Goal: Task Accomplishment & Management: Manage account settings

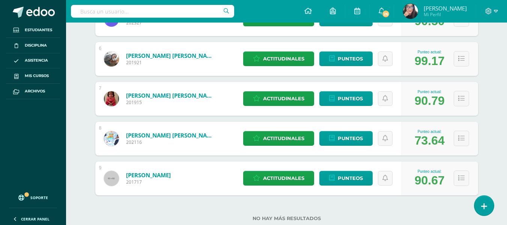
scroll to position [339, 0]
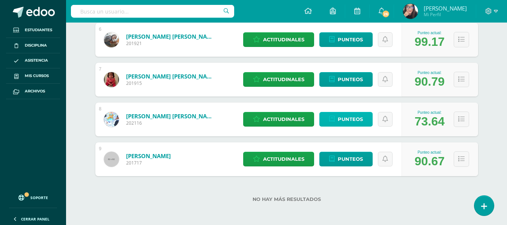
click at [347, 122] on span "Punteos" at bounding box center [350, 119] width 25 height 14
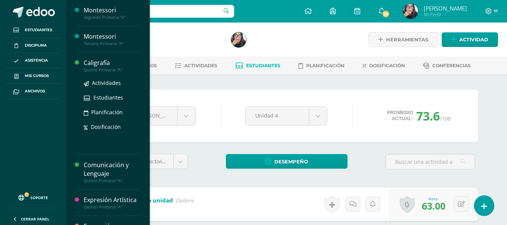
click at [107, 65] on div "Caligrafía" at bounding box center [112, 63] width 57 height 9
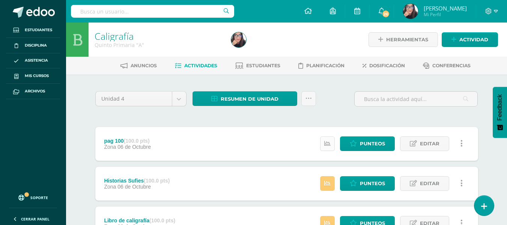
click at [330, 144] on icon at bounding box center [327, 143] width 6 height 6
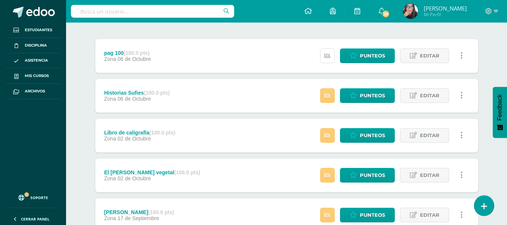
scroll to position [89, 0]
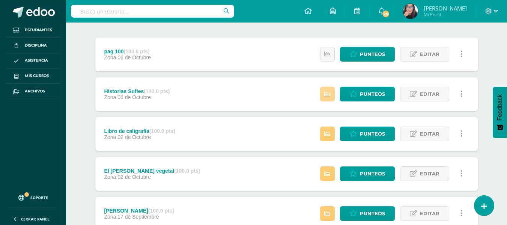
click at [327, 99] on link at bounding box center [327, 94] width 15 height 15
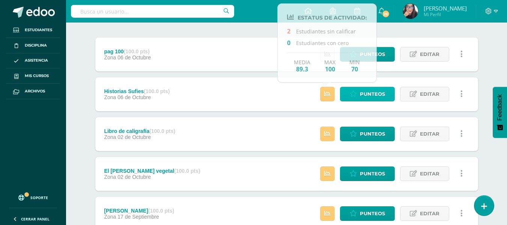
click at [379, 92] on span "Punteos" at bounding box center [372, 94] width 25 height 14
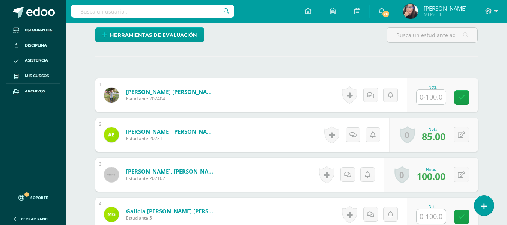
scroll to position [192, 0]
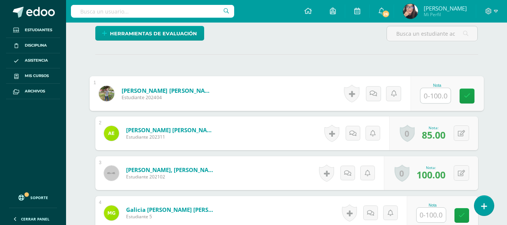
click at [435, 94] on input "text" at bounding box center [436, 95] width 30 height 15
type input "90"
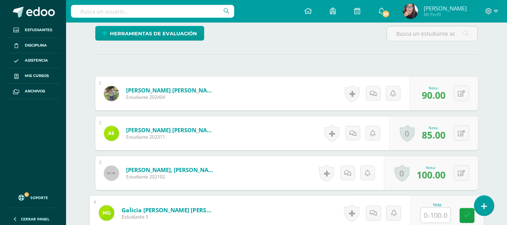
click at [432, 215] on input "text" at bounding box center [436, 215] width 30 height 15
type input "85"
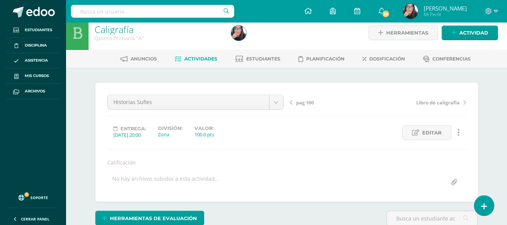
scroll to position [4, 0]
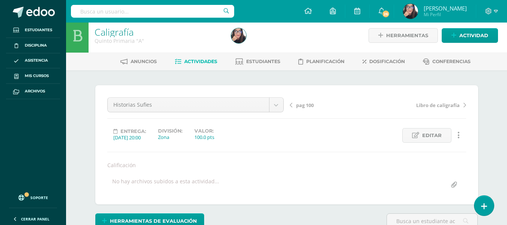
click at [196, 63] on span "Actividades" at bounding box center [200, 62] width 33 height 6
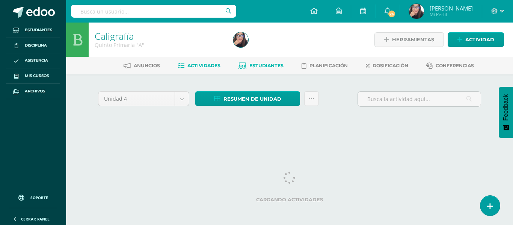
click at [263, 66] on span "Estudiantes" at bounding box center [266, 66] width 34 height 6
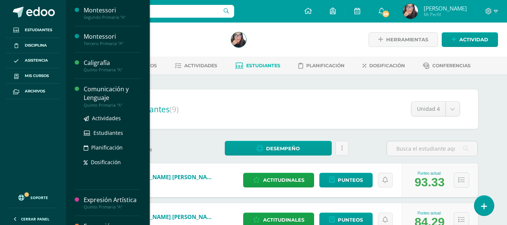
click at [116, 92] on div "Comunicación y Lenguaje" at bounding box center [112, 93] width 57 height 17
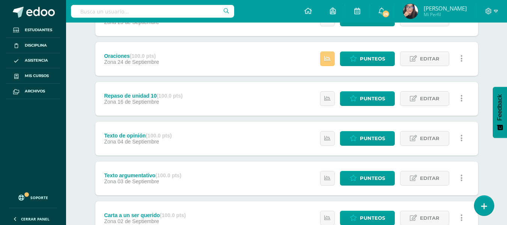
scroll to position [207, 0]
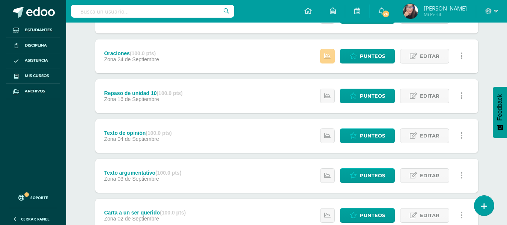
click at [331, 57] on link at bounding box center [327, 56] width 15 height 15
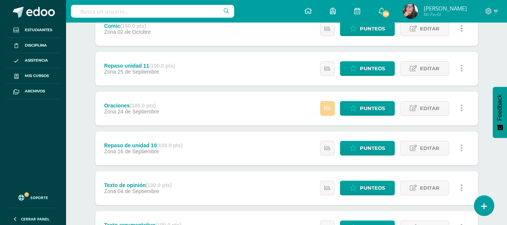
scroll to position [149, 0]
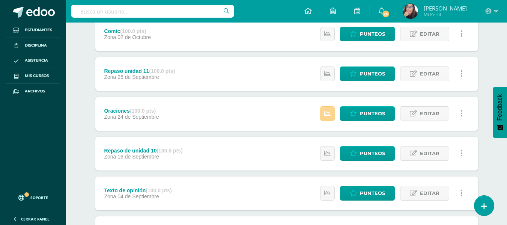
click at [329, 112] on icon at bounding box center [327, 113] width 6 height 6
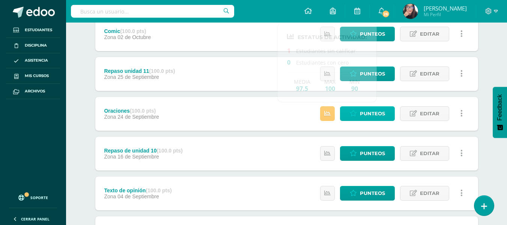
click at [365, 115] on span "Punteos" at bounding box center [372, 114] width 25 height 14
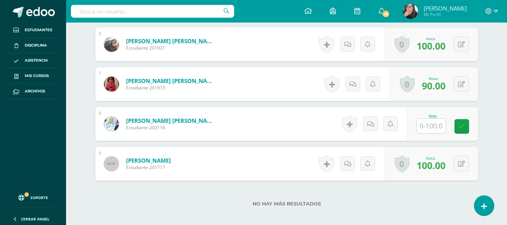
scroll to position [446, 0]
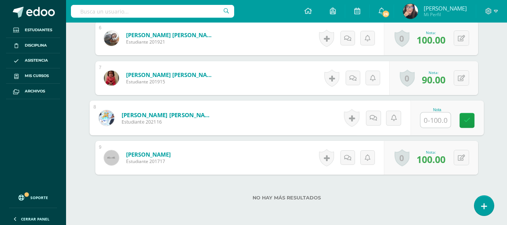
click at [430, 121] on input "text" at bounding box center [436, 120] width 30 height 15
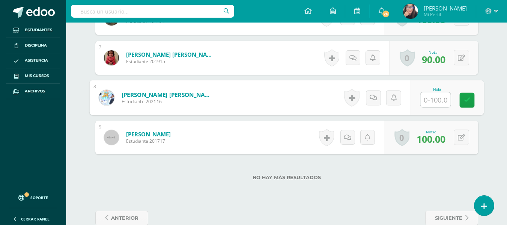
scroll to position [474, 0]
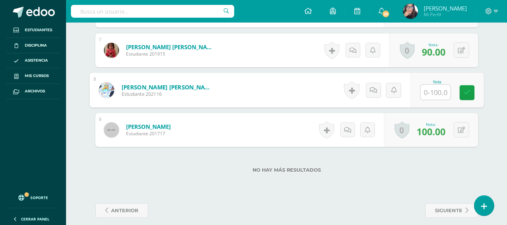
click at [436, 98] on input "text" at bounding box center [436, 92] width 30 height 15
type input "85"
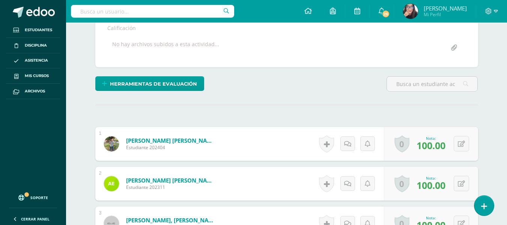
scroll to position [0, 0]
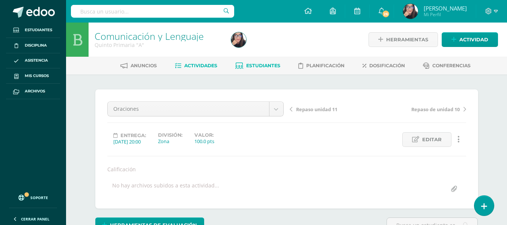
click at [263, 65] on span "Estudiantes" at bounding box center [263, 66] width 34 height 6
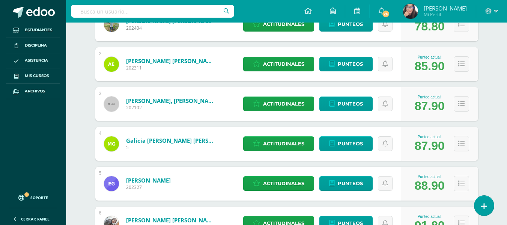
scroll to position [55, 0]
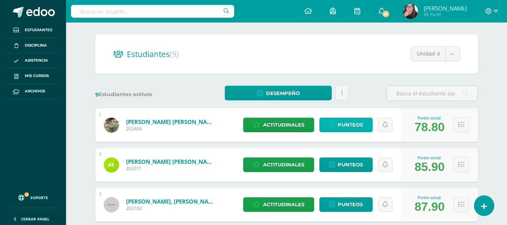
click at [346, 126] on span "Punteos" at bounding box center [350, 125] width 25 height 14
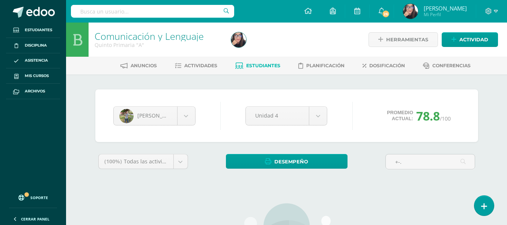
type input "+-."
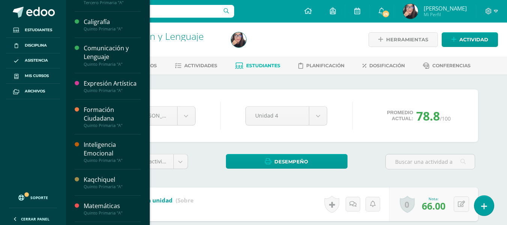
scroll to position [41, 0]
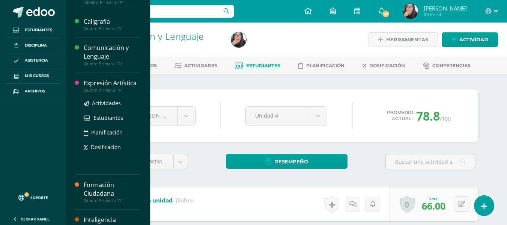
click at [115, 85] on div "Expresión Artística" at bounding box center [112, 83] width 57 height 9
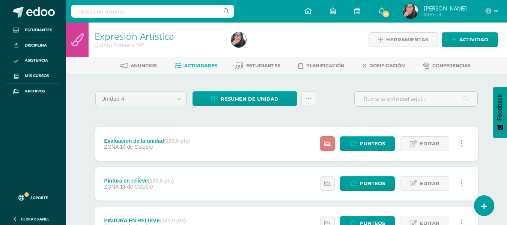
click at [329, 143] on icon at bounding box center [327, 143] width 6 height 6
click at [460, 142] on link at bounding box center [462, 143] width 15 height 15
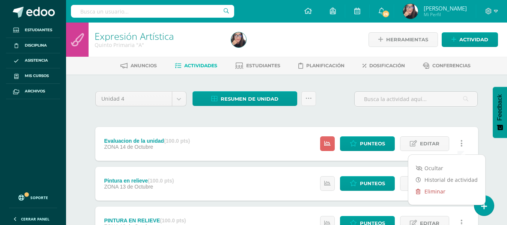
click at [428, 192] on link "Eliminar" at bounding box center [447, 192] width 77 height 12
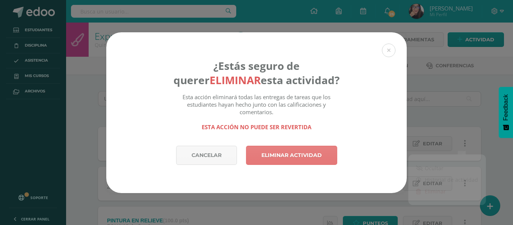
click at [279, 157] on link "Eliminar actividad" at bounding box center [291, 155] width 91 height 19
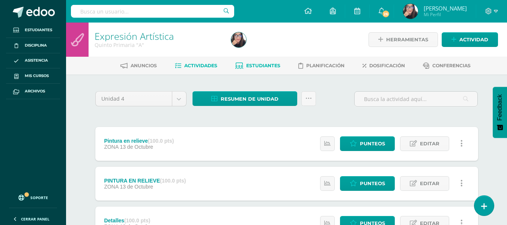
click at [266, 66] on span "Estudiantes" at bounding box center [263, 66] width 34 height 6
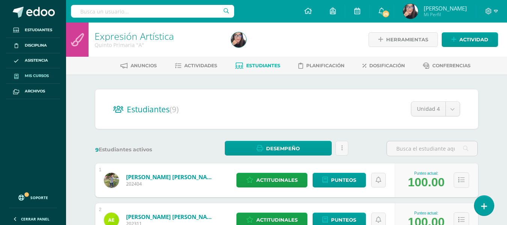
click at [41, 74] on span "Mis cursos" at bounding box center [37, 76] width 24 height 6
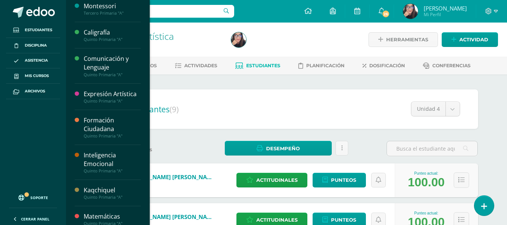
scroll to position [65, 0]
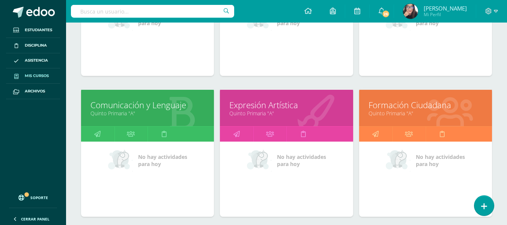
scroll to position [194, 0]
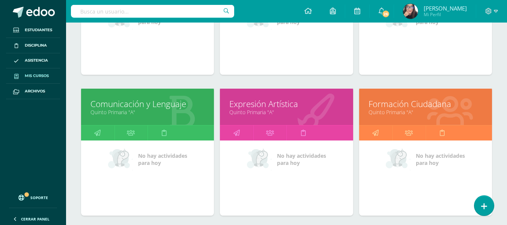
click at [428, 109] on link "Formación Ciudadana" at bounding box center [426, 104] width 114 height 12
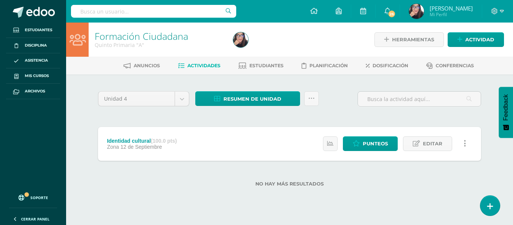
drag, startPoint x: 194, startPoint y: 189, endPoint x: 263, endPoint y: 215, distance: 73.4
click at [249, 211] on html "Estudiantes Disciplina Asistencia Mis cursos Archivos Soporte Ayuda Reportar un…" at bounding box center [256, 105] width 513 height 211
click at [464, 37] on link "Actividad" at bounding box center [476, 39] width 56 height 15
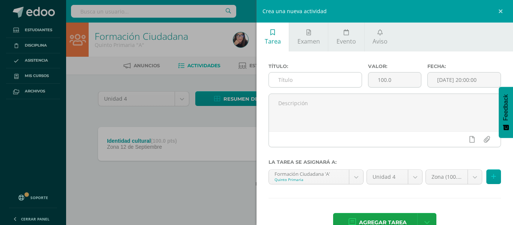
click at [283, 78] on input "text" at bounding box center [315, 79] width 93 height 15
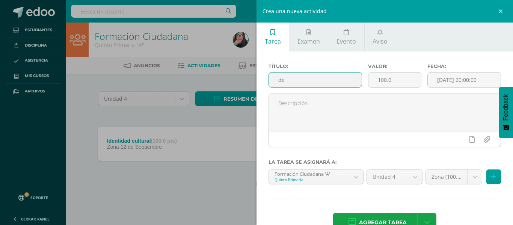
type input "d"
type input "D"
click at [294, 79] on input "D" at bounding box center [315, 79] width 93 height 15
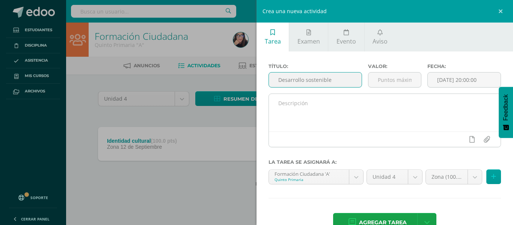
type input "Desarrollo sostenible"
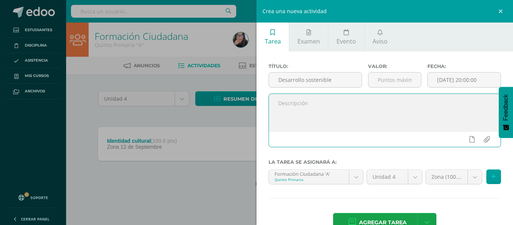
click at [316, 112] on textarea at bounding box center [385, 113] width 232 height 38
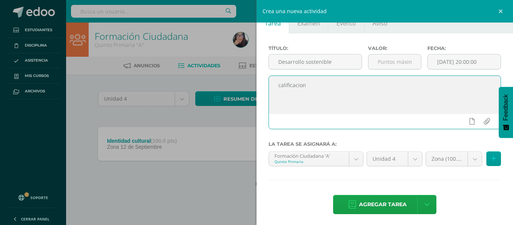
scroll to position [21, 0]
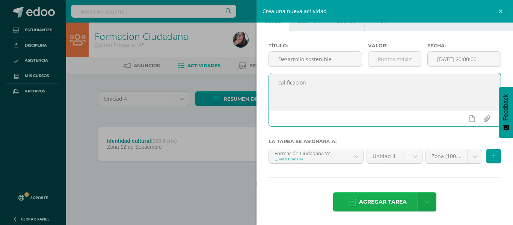
type textarea "calificacion"
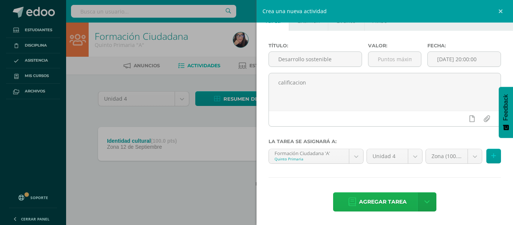
click at [394, 202] on span "Agregar tarea" at bounding box center [383, 202] width 48 height 18
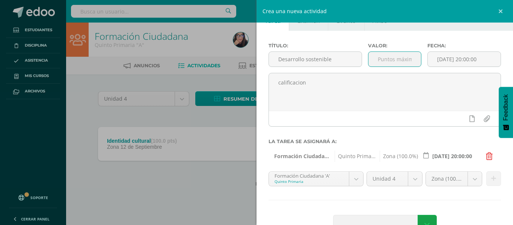
click at [395, 57] on input "number" at bounding box center [394, 59] width 53 height 15
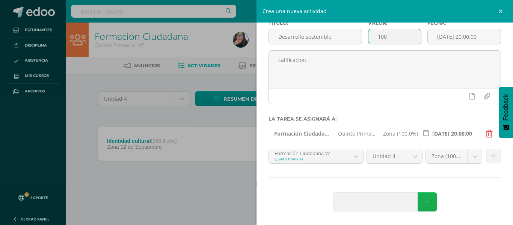
type input "100"
click at [424, 204] on icon at bounding box center [426, 202] width 5 height 8
click at [321, 192] on div "Título: Desarrollo sostenible Valor: 100 Fecha: 2025-10-15 20:00:00 calificacio…" at bounding box center [385, 116] width 257 height 217
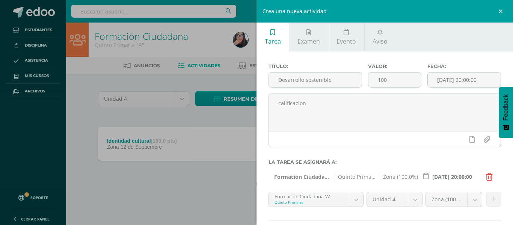
click at [67, 88] on div "Crea una nueva actividad Tarea Examen Evento Aviso Título: Desarrollo sostenibl…" at bounding box center [256, 112] width 513 height 225
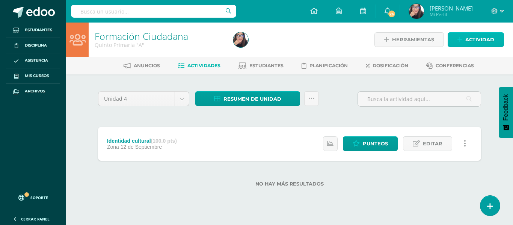
click at [479, 39] on span "Actividad" at bounding box center [479, 40] width 29 height 14
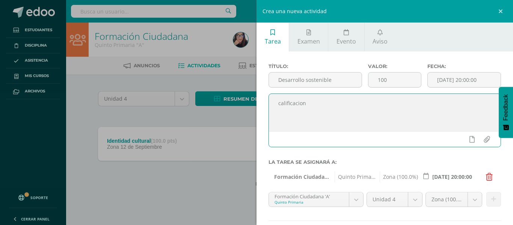
click at [344, 125] on textarea "calificacion" at bounding box center [385, 113] width 232 height 38
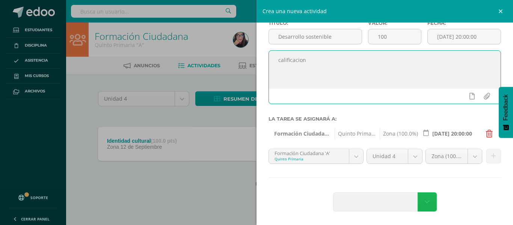
click at [424, 204] on icon at bounding box center [426, 202] width 5 height 8
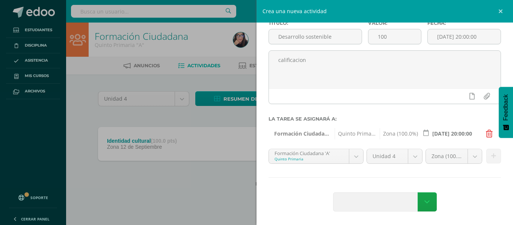
click at [225, 181] on div "Crea una nueva actividad Tarea Examen Evento Aviso Título: Desarrollo sostenibl…" at bounding box center [256, 112] width 513 height 225
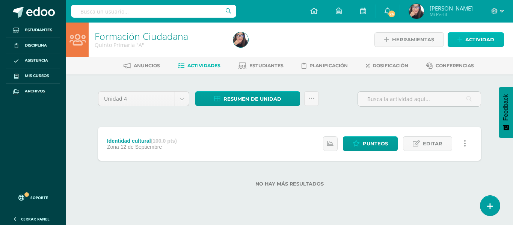
click at [484, 36] on span "Actividad" at bounding box center [479, 40] width 29 height 14
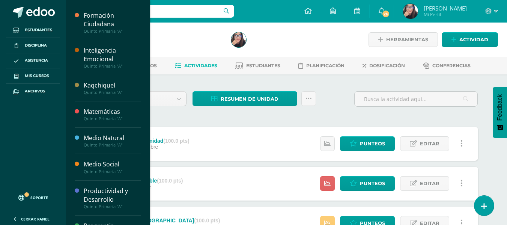
scroll to position [152, 0]
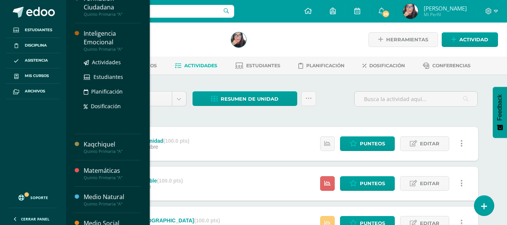
click at [102, 38] on div "Inteligencia Emocional" at bounding box center [112, 37] width 57 height 17
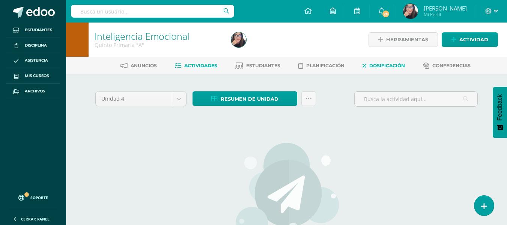
click at [387, 65] on span "Dosificación" at bounding box center [388, 66] width 36 height 6
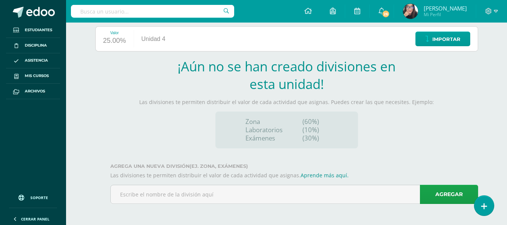
scroll to position [93, 0]
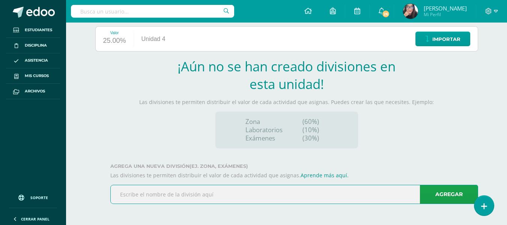
click at [214, 195] on input "text" at bounding box center [294, 194] width 367 height 18
type input "z"
type input "ZONA"
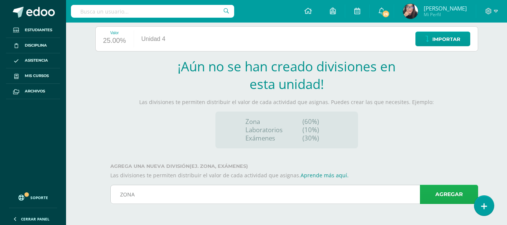
click at [445, 192] on link "Agregar" at bounding box center [449, 194] width 58 height 19
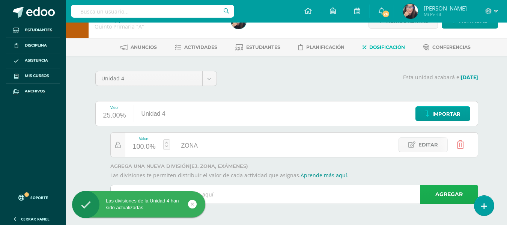
scroll to position [18, 0]
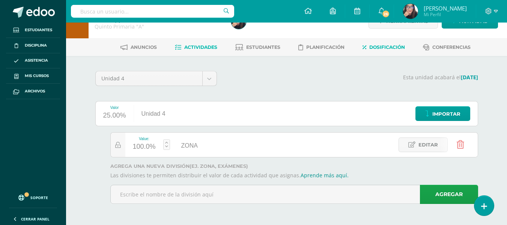
click at [195, 46] on span "Actividades" at bounding box center [200, 47] width 33 height 6
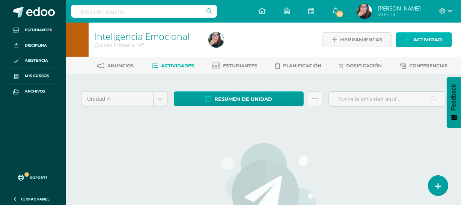
click at [428, 33] on span "Actividad" at bounding box center [427, 40] width 29 height 14
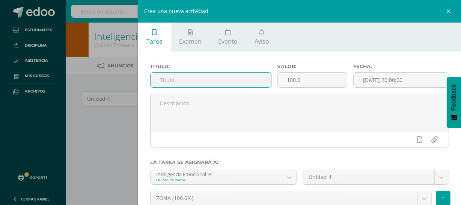
click at [191, 79] on input "text" at bounding box center [211, 79] width 120 height 15
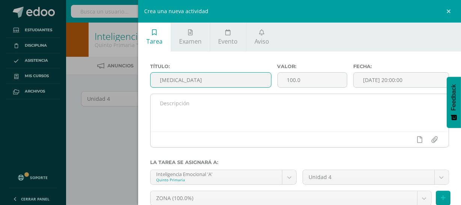
type input "[MEDICAL_DATA]"
click at [210, 133] on div at bounding box center [300, 138] width 298 height 15
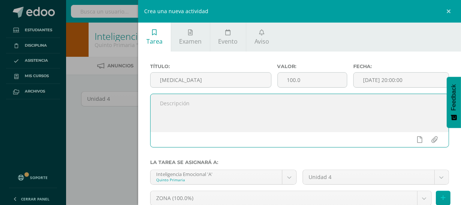
click at [205, 111] on textarea at bounding box center [300, 113] width 298 height 38
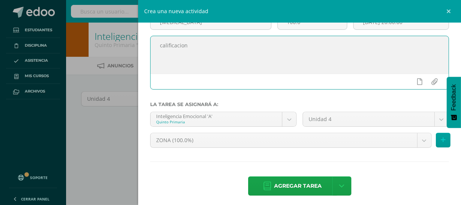
scroll to position [59, 0]
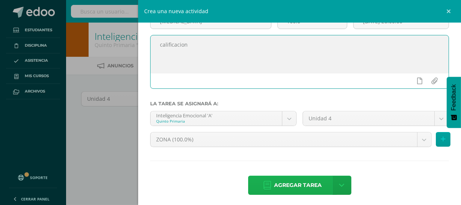
type textarea "calificacion"
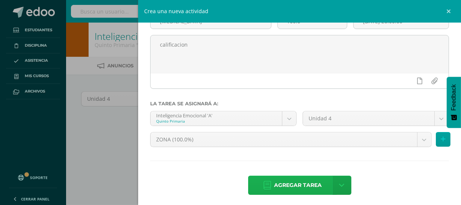
click at [301, 184] on span "Agregar tarea" at bounding box center [298, 185] width 48 height 18
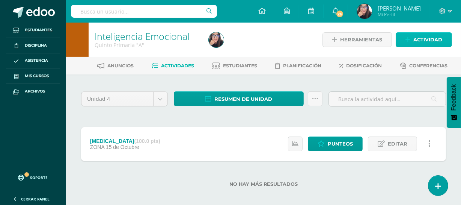
click at [432, 36] on span "Actividad" at bounding box center [427, 40] width 29 height 14
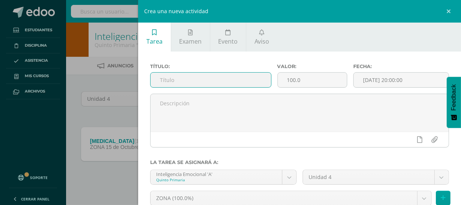
click at [177, 82] on input "text" at bounding box center [211, 79] width 120 height 15
type input "p"
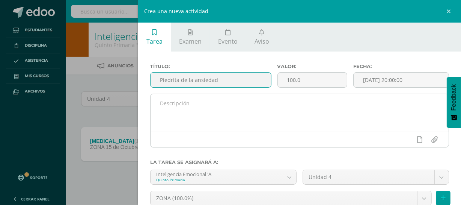
type input "Piedrita de la ansiedad"
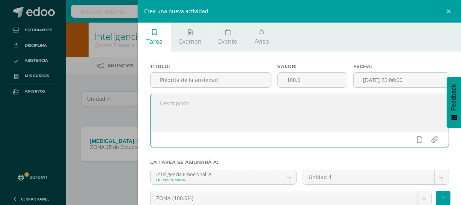
click at [159, 118] on textarea at bounding box center [300, 113] width 298 height 38
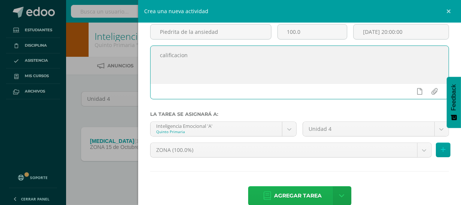
type textarea "calificacion"
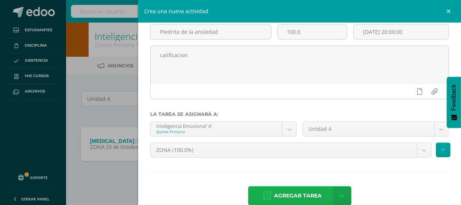
click at [297, 195] on span "Agregar tarea" at bounding box center [298, 195] width 48 height 18
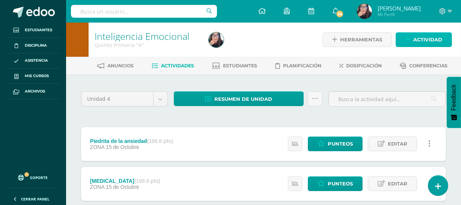
click at [419, 38] on span "Actividad" at bounding box center [427, 40] width 29 height 14
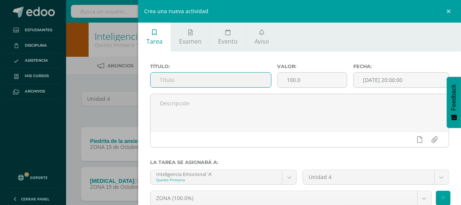
click at [187, 79] on input "text" at bounding box center [211, 79] width 120 height 15
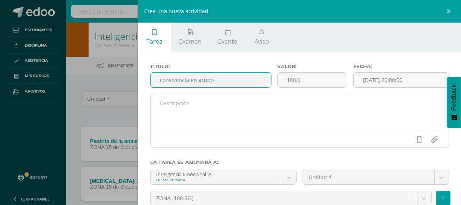
type input "convivencia en grupo"
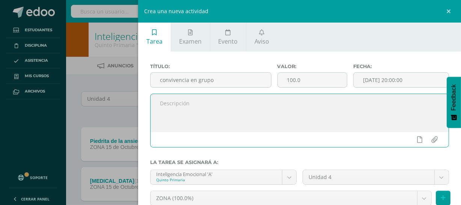
click at [184, 109] on textarea at bounding box center [300, 113] width 298 height 38
type textarea "c"
type textarea "S"
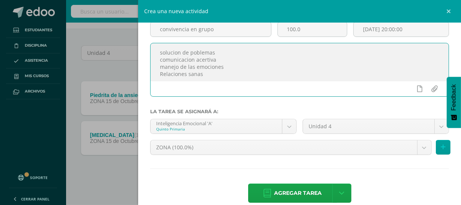
scroll to position [63, 0]
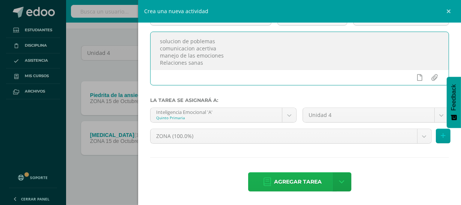
type textarea "solucion de poblemas comunicacion acertiva manejo de las emociones Relaciones s…"
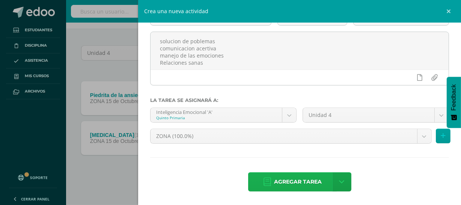
click at [295, 179] on span "Agregar tarea" at bounding box center [298, 181] width 48 height 18
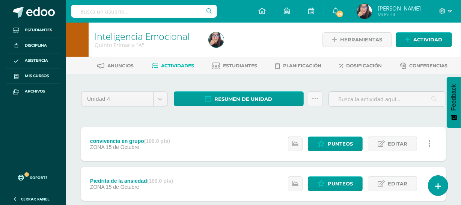
scroll to position [86, 0]
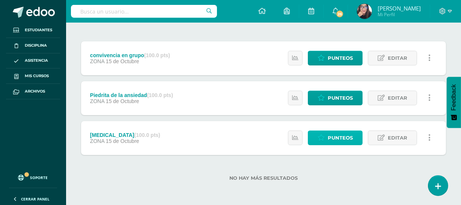
click at [335, 134] on span "Punteos" at bounding box center [340, 138] width 25 height 14
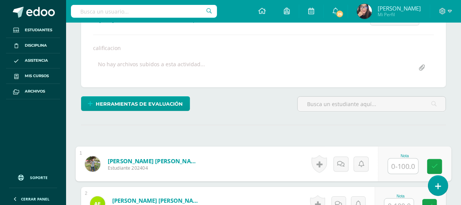
click at [397, 166] on input "text" at bounding box center [403, 165] width 30 height 15
type input "100"
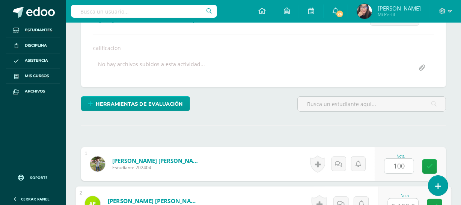
scroll to position [129, 0]
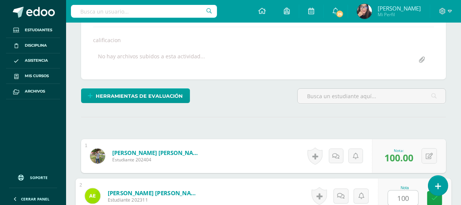
type input "100"
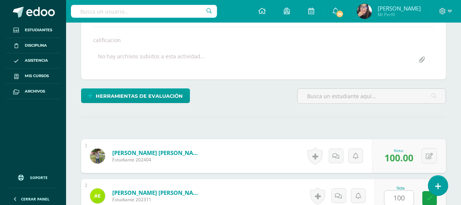
scroll to position [264, 0]
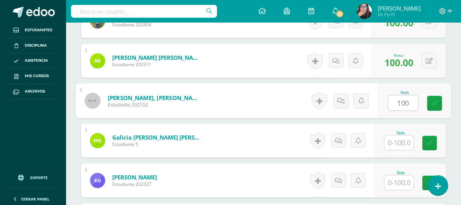
type input "100"
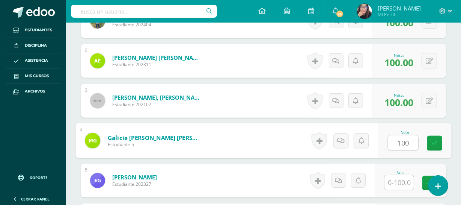
type input "100"
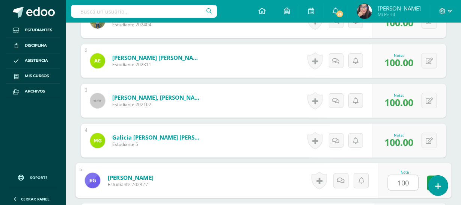
type input "100"
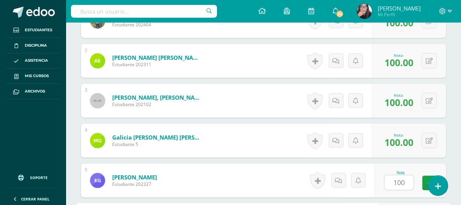
scroll to position [383, 0]
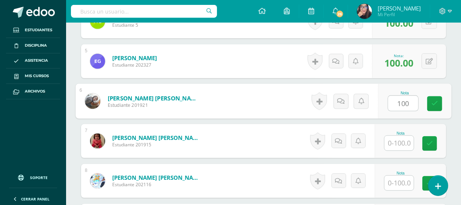
type input "100"
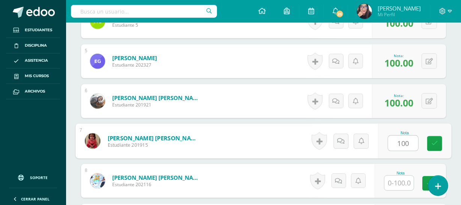
type input "100"
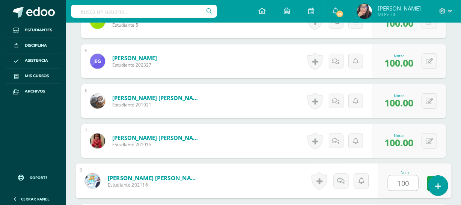
type input "100"
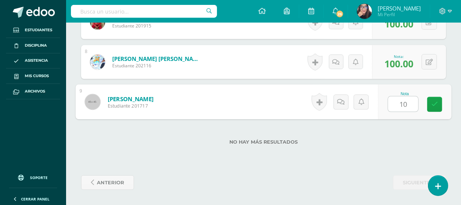
type input "100"
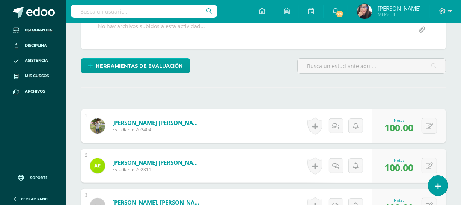
scroll to position [0, 0]
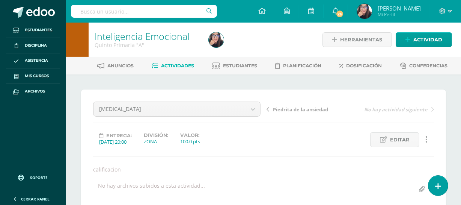
click at [298, 106] on span "Piedrita de la ansiedad" at bounding box center [300, 109] width 55 height 7
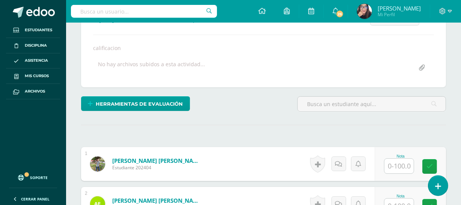
click at [405, 166] on input "text" at bounding box center [399, 165] width 29 height 15
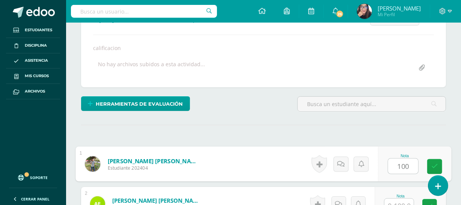
type input "100"
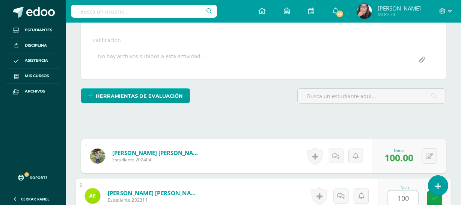
type input "100"
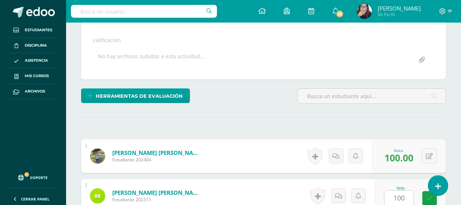
scroll to position [264, 0]
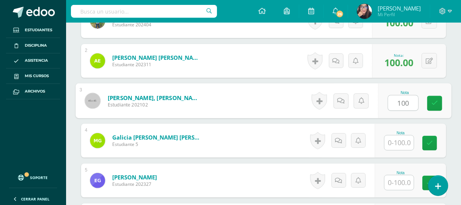
type input "100"
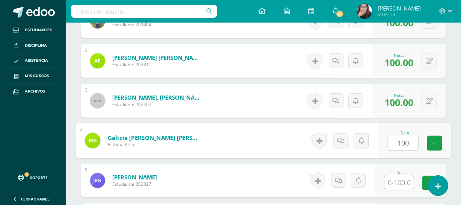
type input "100"
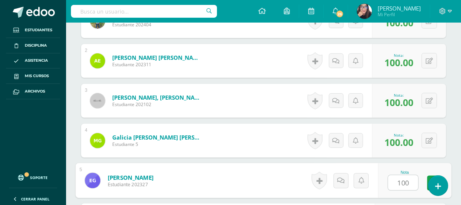
type input "100"
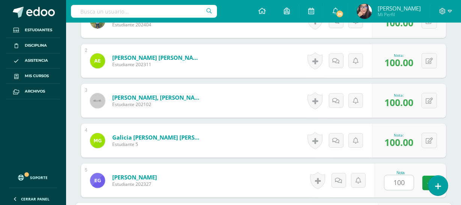
scroll to position [383, 0]
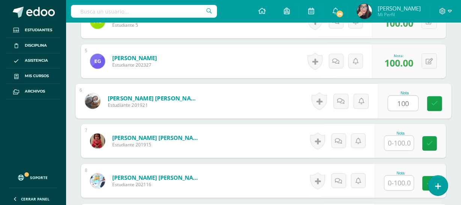
type input "100"
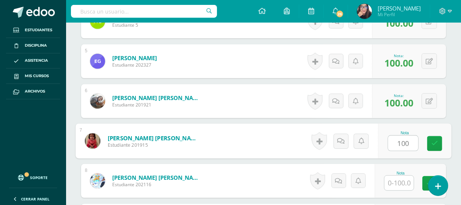
type input "100"
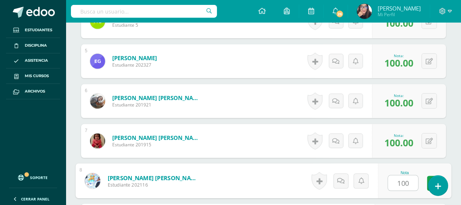
type input "100"
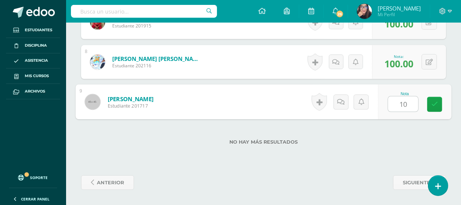
type input "100"
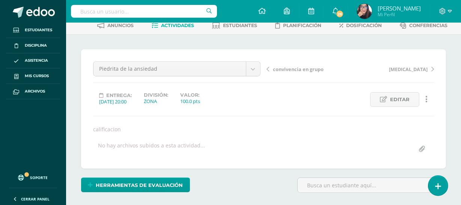
scroll to position [29, 0]
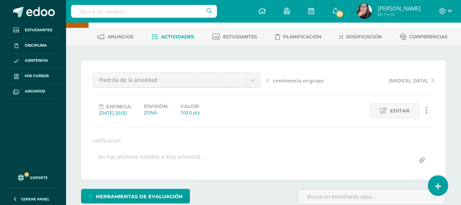
click at [308, 79] on span "convivencia en grupo" at bounding box center [298, 80] width 51 height 7
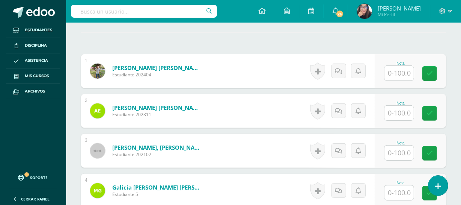
scroll to position [216, 0]
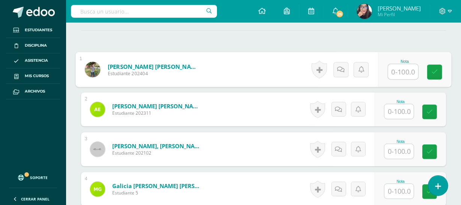
click at [398, 74] on input "text" at bounding box center [403, 71] width 30 height 15
type input "80"
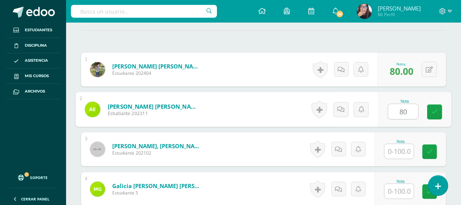
type input "80"
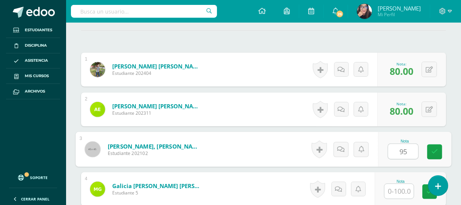
type input "95"
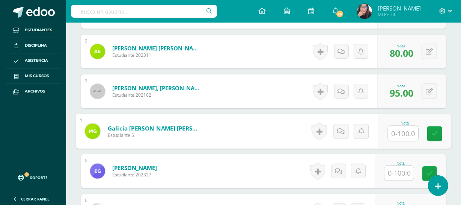
scroll to position [276, 0]
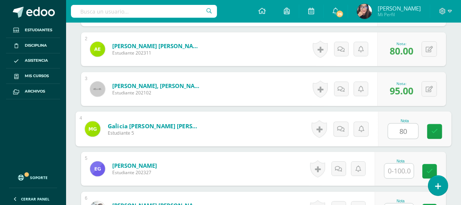
type input "80"
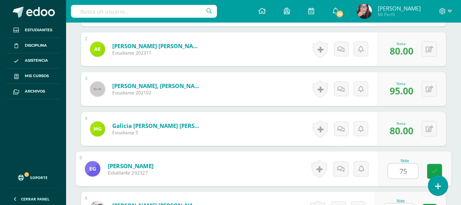
type input "75"
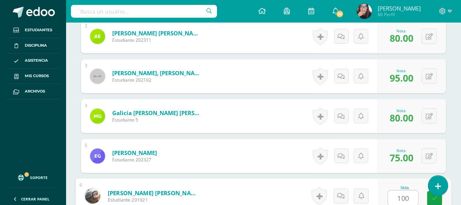
type input "100"
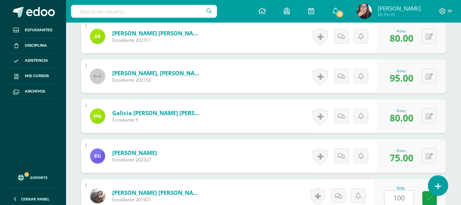
scroll to position [423, 0]
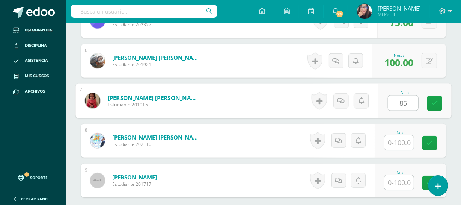
type input "85"
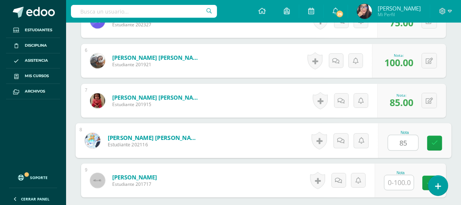
type input "85"
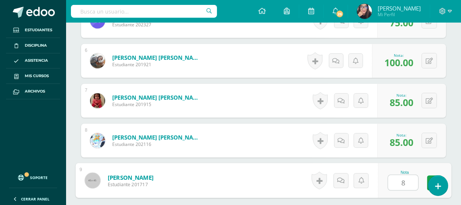
type input "80"
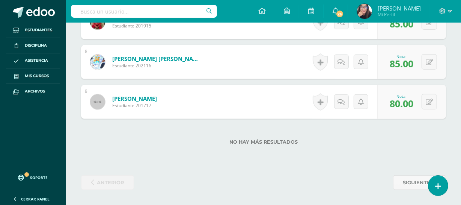
scroll to position [0, 0]
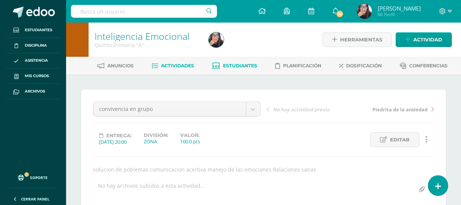
click at [234, 66] on span "Estudiantes" at bounding box center [240, 66] width 34 height 6
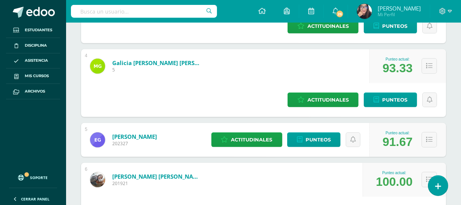
scroll to position [395, 0]
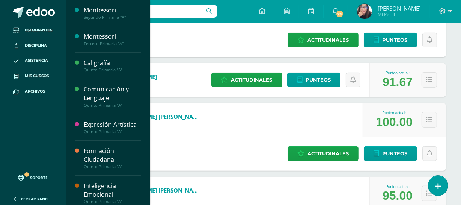
drag, startPoint x: 145, startPoint y: 69, endPoint x: 144, endPoint y: 102, distance: 32.7
click at [144, 102] on div "Montessori Segundo Primaria "A" Actividades Estudiantes Planificación Dosificac…" at bounding box center [108, 102] width 84 height 205
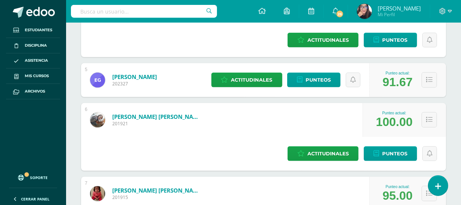
drag, startPoint x: 151, startPoint y: 103, endPoint x: 146, endPoint y: 113, distance: 10.6
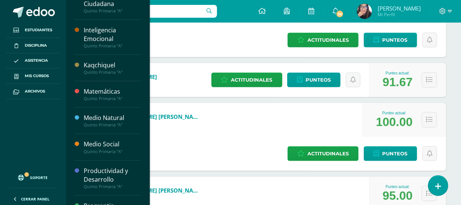
scroll to position [158, 0]
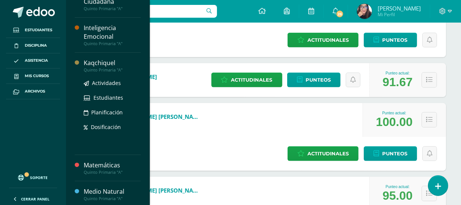
click at [117, 67] on div "Quinto Primaria "A"" at bounding box center [112, 69] width 57 height 5
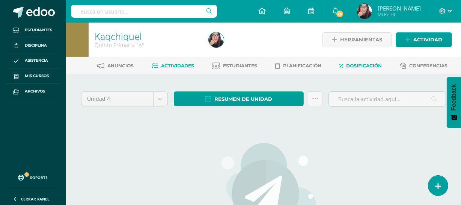
click at [370, 64] on span "Dosificación" at bounding box center [365, 66] width 36 height 6
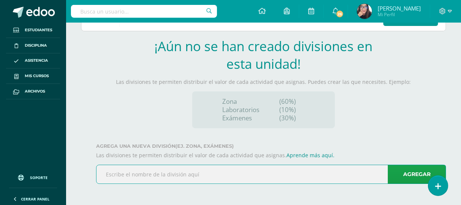
click at [153, 179] on input "text" at bounding box center [271, 174] width 349 height 18
type input "zona"
click at [257, 178] on input "text" at bounding box center [271, 174] width 349 height 18
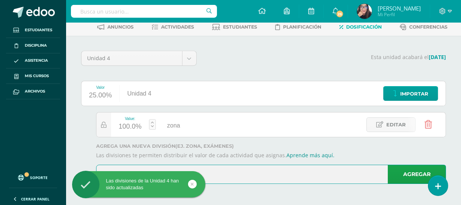
scroll to position [38, 0]
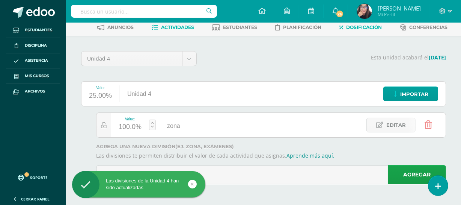
click at [180, 25] on span "Actividades" at bounding box center [177, 27] width 33 height 6
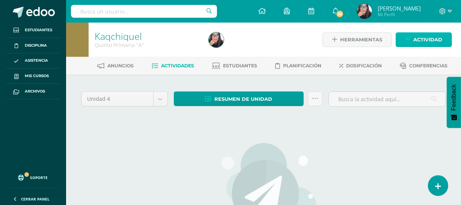
click at [423, 38] on span "Actividad" at bounding box center [427, 40] width 29 height 14
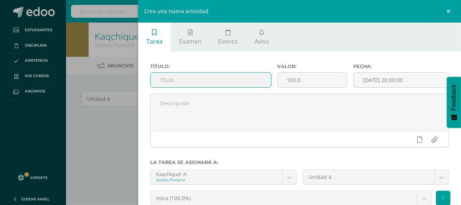
click at [220, 78] on input "text" at bounding box center [211, 79] width 120 height 15
type input "l"
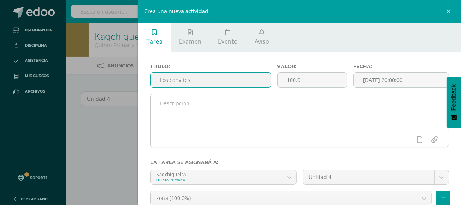
type input "Los convites"
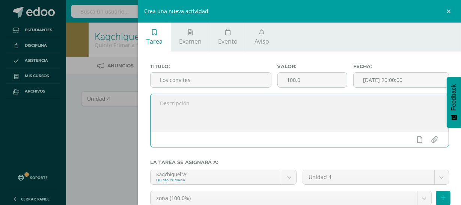
click at [182, 112] on textarea at bounding box center [300, 113] width 298 height 38
type textarea "i"
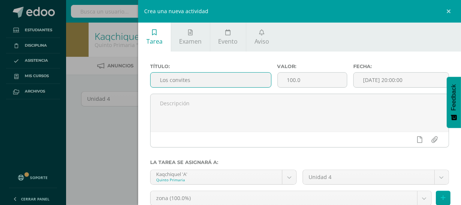
click at [195, 79] on input "Los convites" at bounding box center [211, 79] width 120 height 15
type input "L"
type input "d"
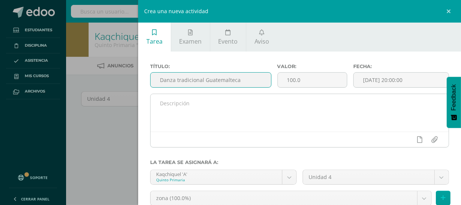
type input "Danza tradicional Guatemalteca"
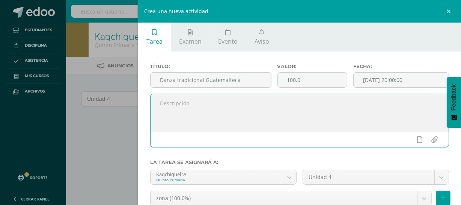
click at [209, 114] on textarea at bounding box center [300, 113] width 298 height 38
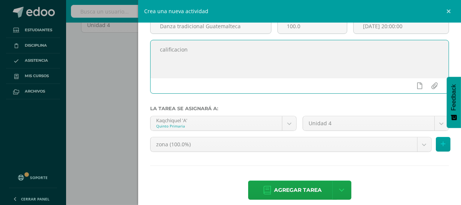
scroll to position [60, 0]
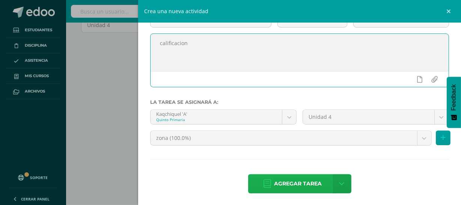
type textarea "calificacion"
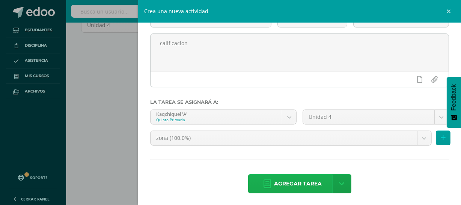
click at [310, 184] on span "Agregar tarea" at bounding box center [298, 183] width 48 height 18
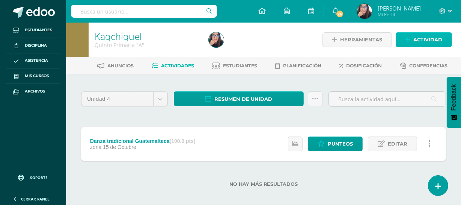
click at [424, 38] on span "Actividad" at bounding box center [427, 40] width 29 height 14
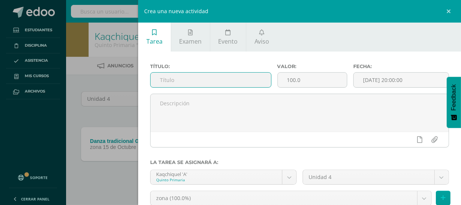
click at [184, 83] on input "text" at bounding box center [211, 79] width 120 height 15
type input "m"
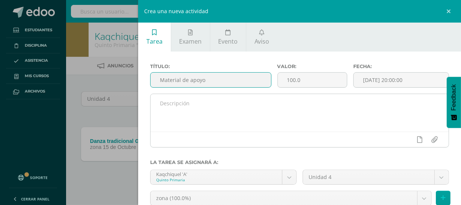
type input "Material de apoyo"
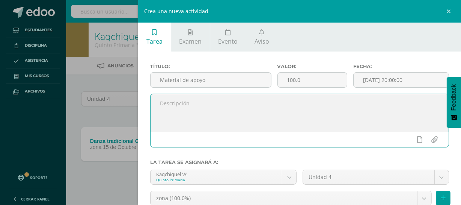
click at [186, 95] on textarea at bounding box center [300, 113] width 298 height 38
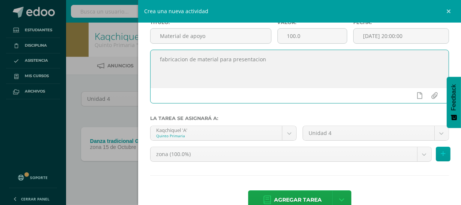
scroll to position [63, 0]
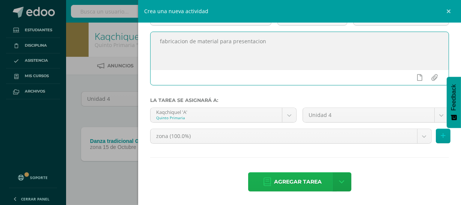
type textarea "fabricacion de material para presentacion"
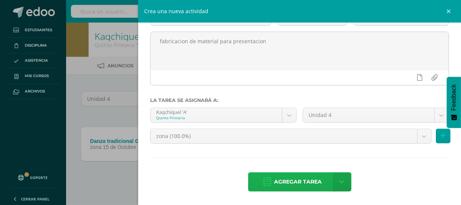
click at [292, 184] on span "Agregar tarea" at bounding box center [298, 181] width 48 height 18
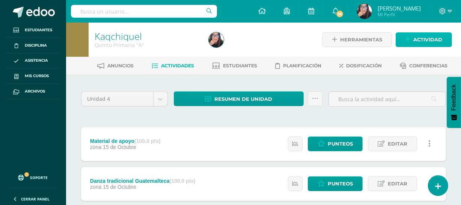
click at [418, 36] on span "Actividad" at bounding box center [427, 40] width 29 height 14
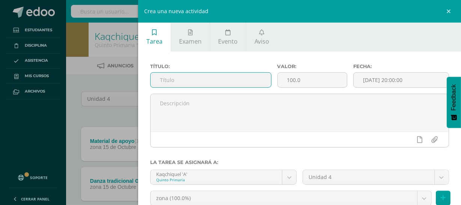
click at [199, 80] on input "text" at bounding box center [211, 79] width 120 height 15
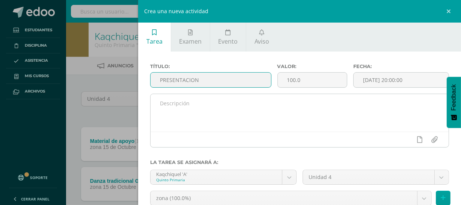
type input "PRESENTACION"
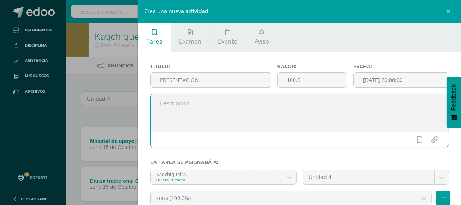
click at [193, 113] on textarea at bounding box center [300, 113] width 298 height 38
type textarea "P"
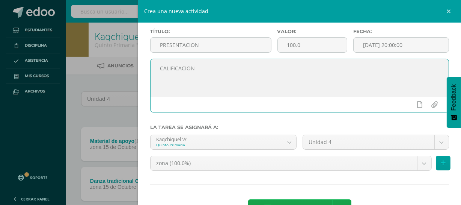
scroll to position [63, 0]
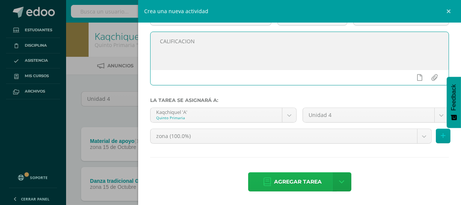
type textarea "CALIFICACION"
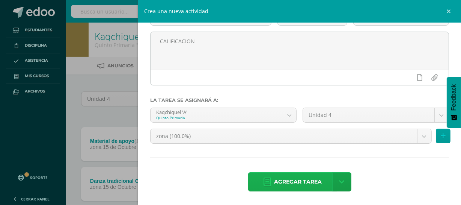
click at [301, 181] on span "Agregar tarea" at bounding box center [298, 181] width 48 height 18
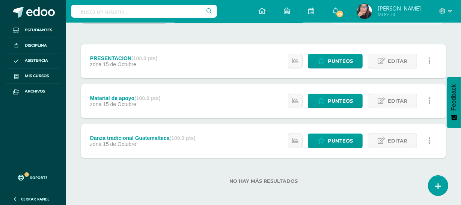
scroll to position [86, 0]
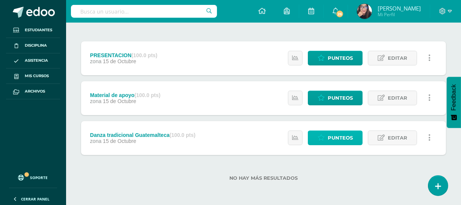
click at [349, 136] on span "Punteos" at bounding box center [340, 138] width 25 height 14
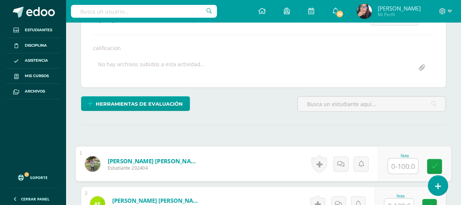
click at [403, 164] on input "text" at bounding box center [403, 165] width 30 height 15
type input "100"
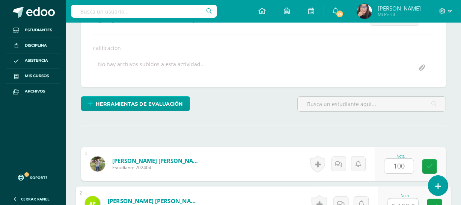
scroll to position [129, 0]
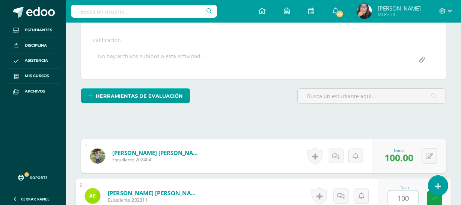
type input "100"
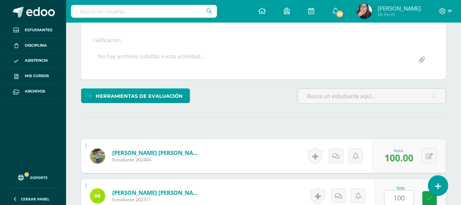
scroll to position [264, 0]
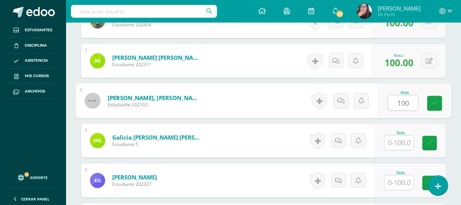
type input "100"
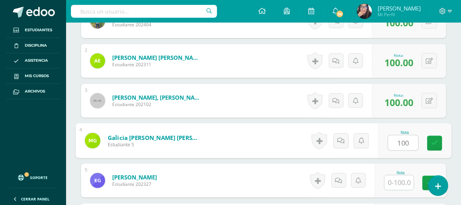
type input "100"
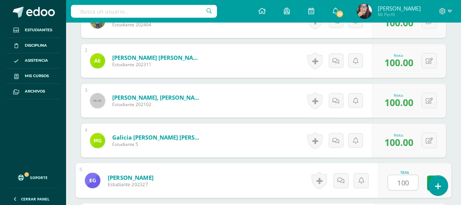
type input "100"
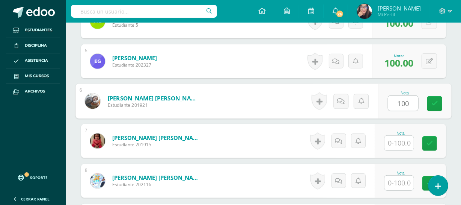
type input "100"
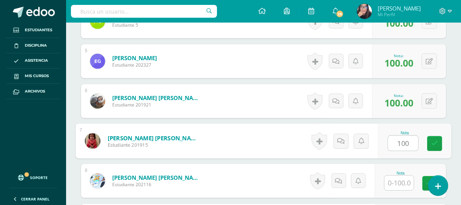
type input "100"
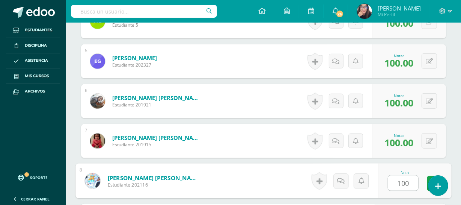
type input "100"
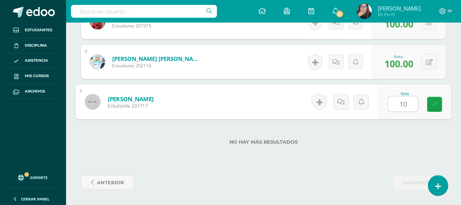
type input "100"
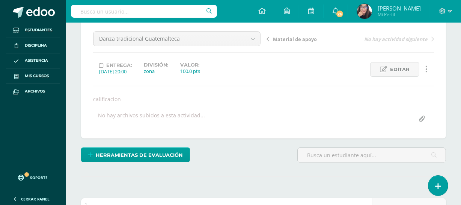
scroll to position [45, 0]
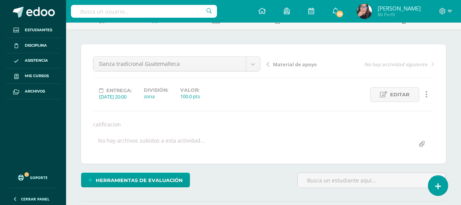
click at [289, 62] on span "Material de apoyo" at bounding box center [295, 64] width 44 height 7
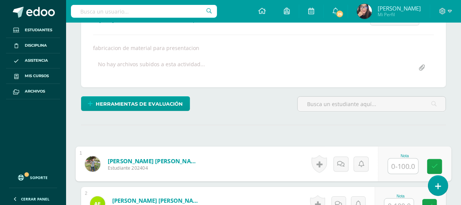
click at [398, 168] on input "text" at bounding box center [403, 165] width 30 height 15
type input "100"
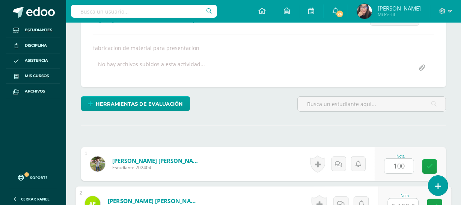
scroll to position [129, 0]
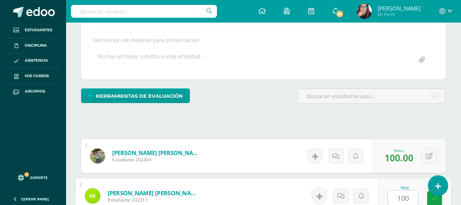
type input "100"
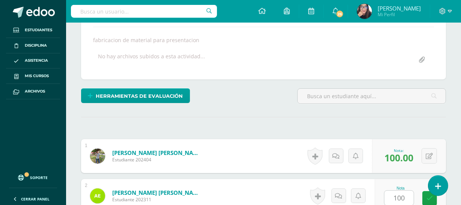
scroll to position [264, 0]
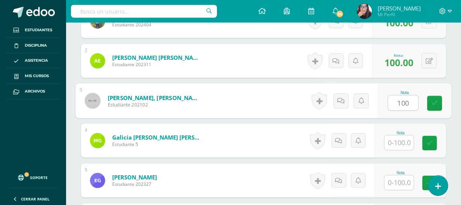
type input "100"
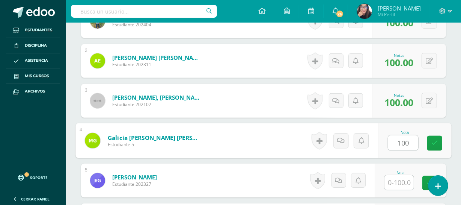
type input "100"
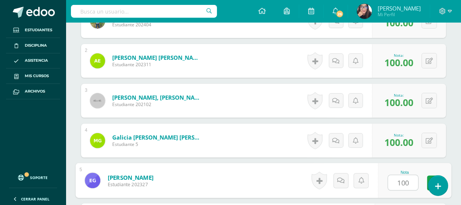
type input "100"
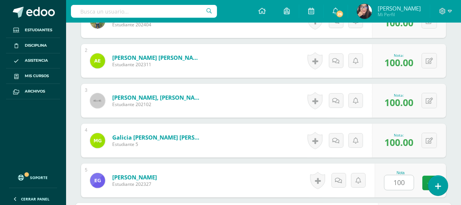
scroll to position [383, 0]
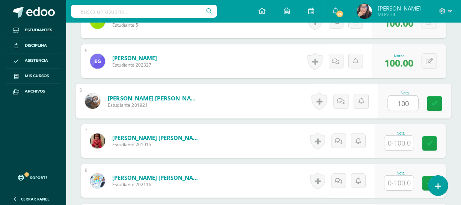
type input "100"
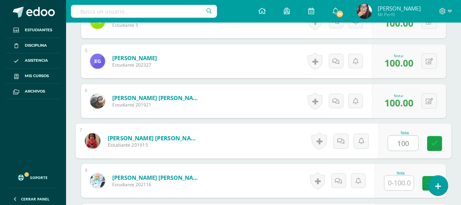
type input "100"
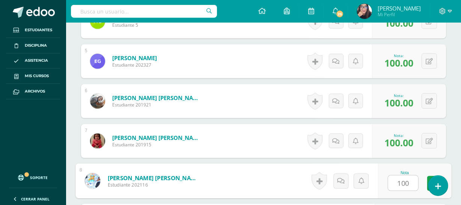
type input "100"
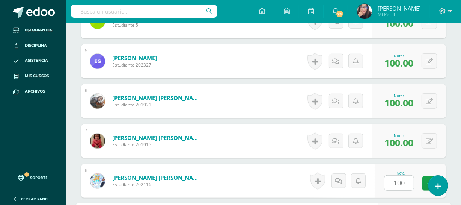
scroll to position [503, 0]
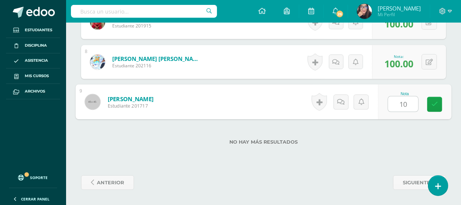
type input "100"
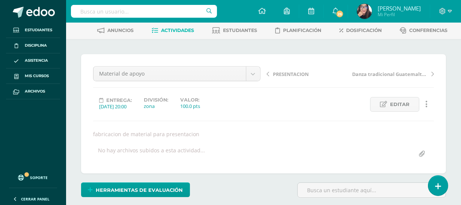
scroll to position [27, 0]
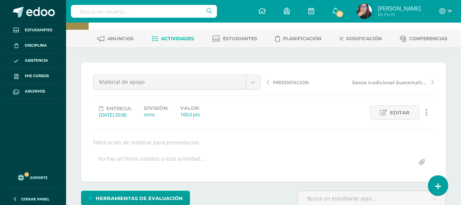
click at [387, 82] on span "Danza tradicional Guatemalteca" at bounding box center [389, 82] width 75 height 7
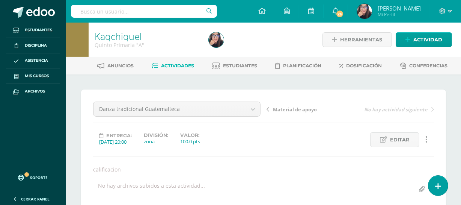
click at [291, 107] on span "Material de apoyo" at bounding box center [295, 109] width 44 height 7
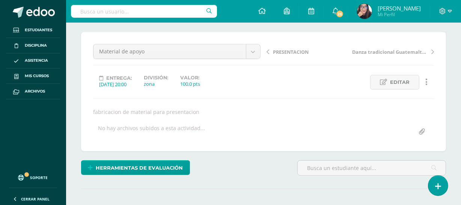
scroll to position [38, 0]
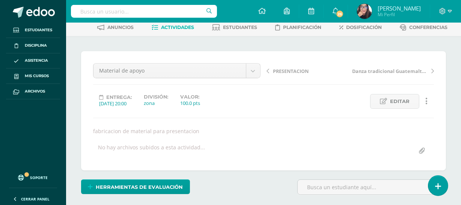
click at [289, 69] on span "PRESENTACION" at bounding box center [291, 71] width 36 height 7
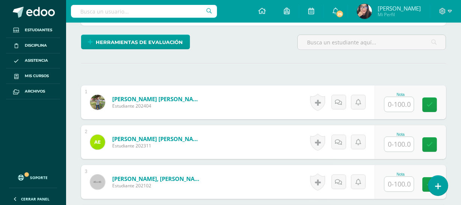
scroll to position [190, 0]
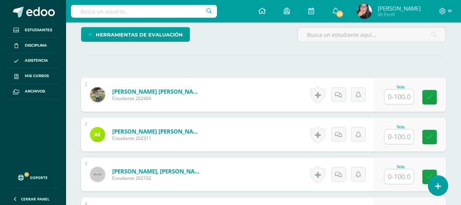
click at [399, 97] on input "text" at bounding box center [399, 96] width 29 height 15
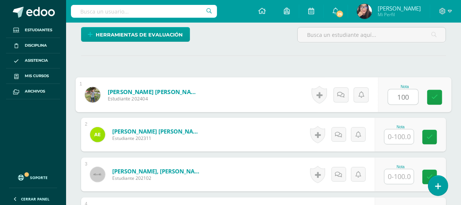
type input "100"
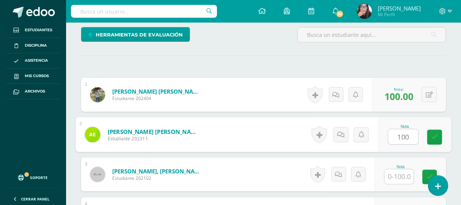
type input "100"
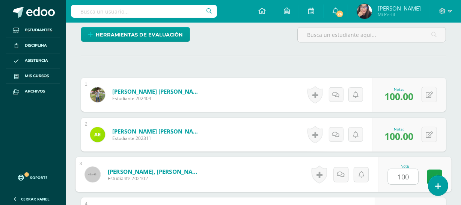
type input "100"
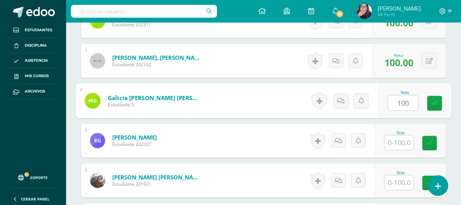
type input "100"
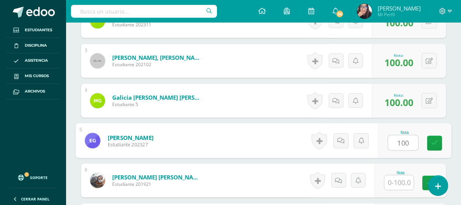
type input "100"
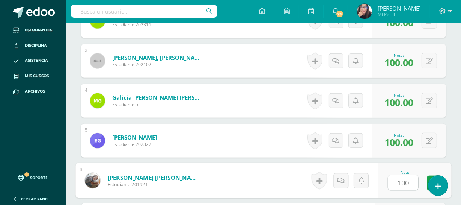
type input "100"
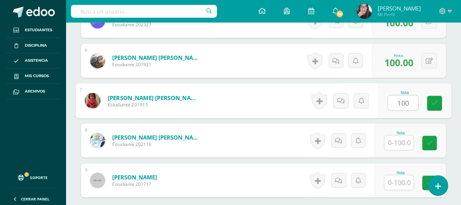
type input "100"
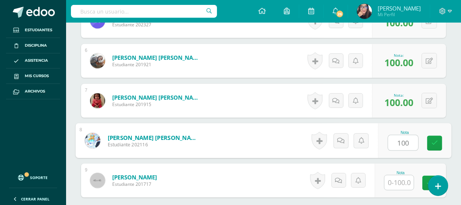
type input "100"
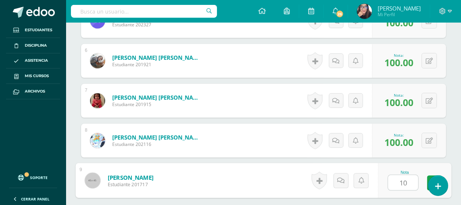
type input "100"
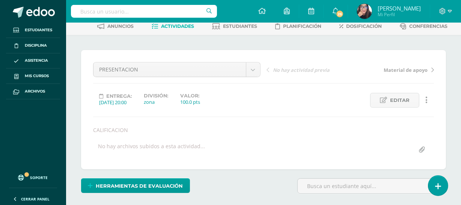
scroll to position [0, 0]
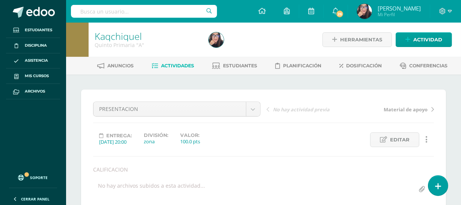
click at [165, 65] on span "Actividades" at bounding box center [177, 66] width 33 height 6
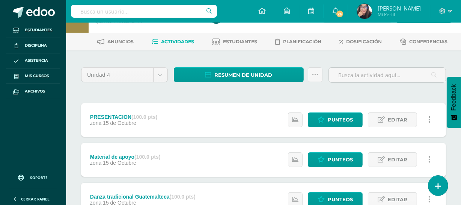
scroll to position [86, 0]
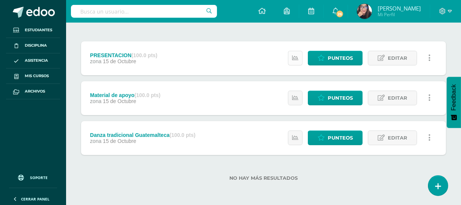
click at [293, 59] on link at bounding box center [295, 58] width 15 height 15
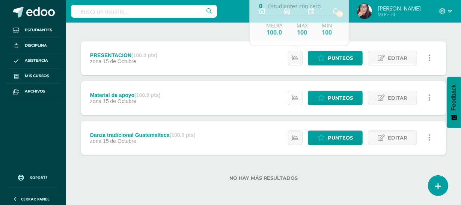
click at [296, 93] on link at bounding box center [295, 98] width 15 height 15
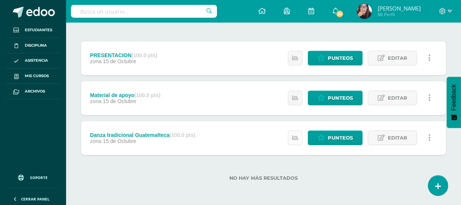
click at [297, 133] on link at bounding box center [295, 137] width 15 height 15
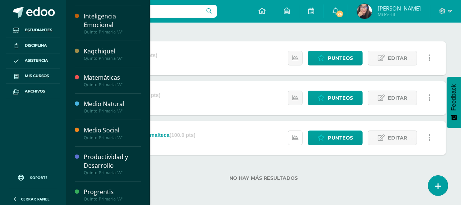
scroll to position [172, 0]
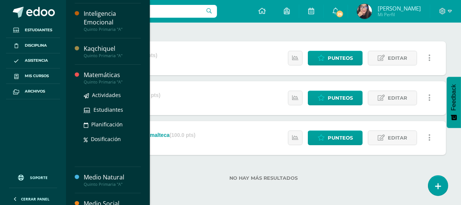
click at [117, 74] on div "Matemáticas" at bounding box center [112, 75] width 57 height 9
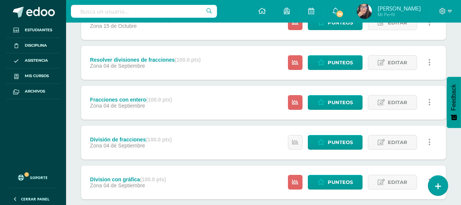
scroll to position [124, 0]
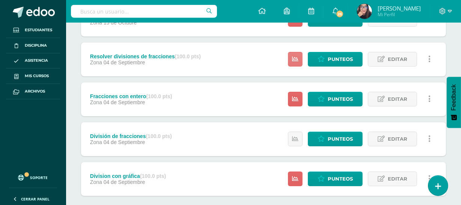
click at [299, 57] on icon at bounding box center [295, 59] width 6 height 6
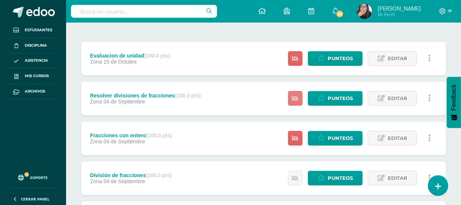
scroll to position [84, 0]
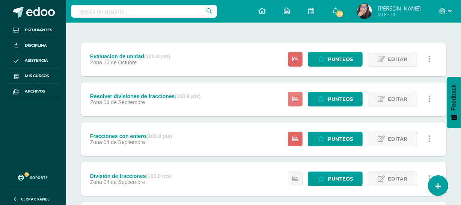
click at [297, 98] on icon at bounding box center [295, 99] width 6 height 6
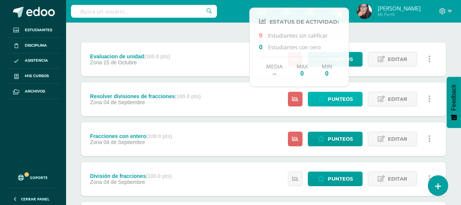
click at [346, 99] on span "Punteos" at bounding box center [340, 99] width 25 height 14
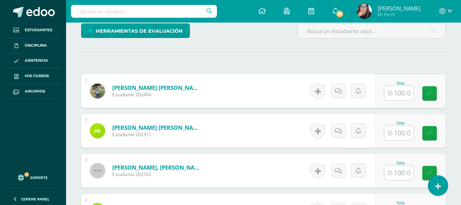
scroll to position [214, 0]
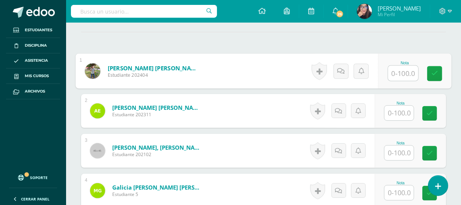
click at [400, 77] on input "text" at bounding box center [403, 73] width 30 height 15
type input "90"
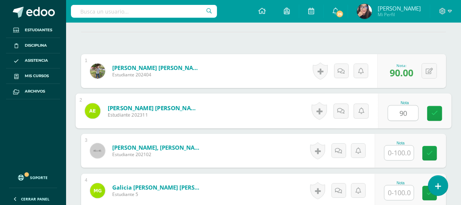
type input "90"
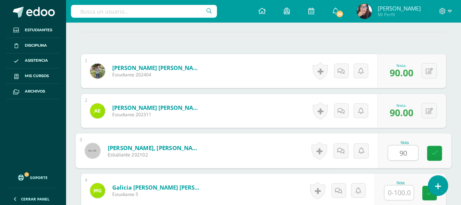
type input "90"
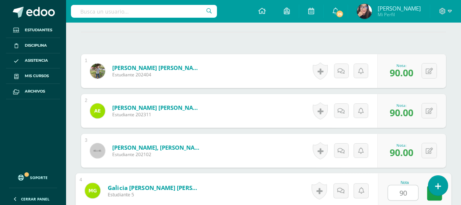
type input "90"
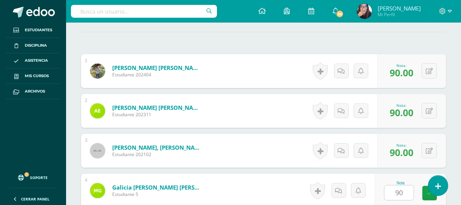
scroll to position [344, 0]
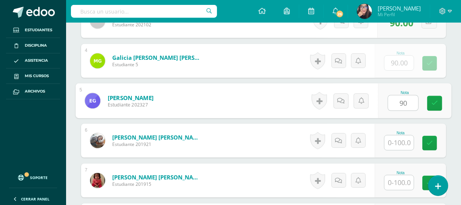
type input "90"
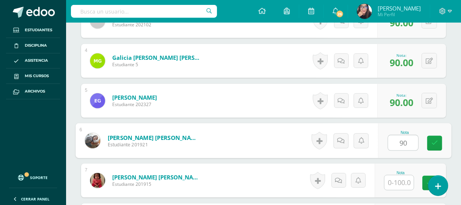
type input "90"
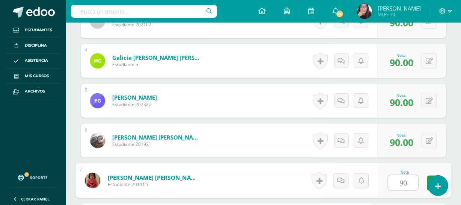
type input "90"
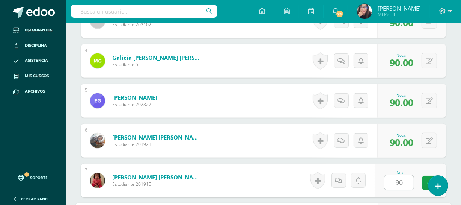
scroll to position [463, 0]
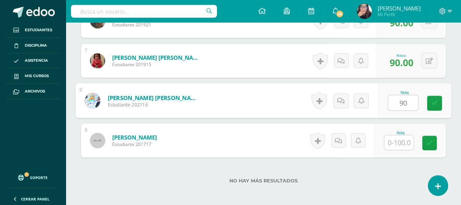
type input "90"
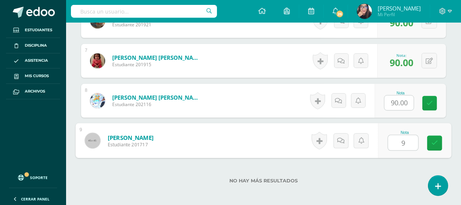
type input "90"
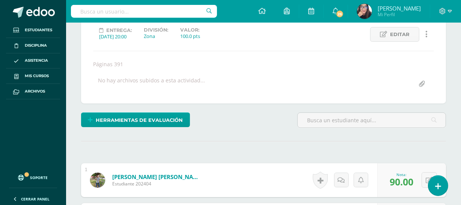
scroll to position [0, 0]
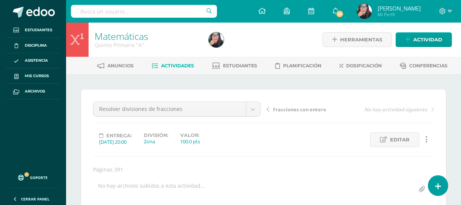
click at [184, 62] on link "Actividades" at bounding box center [173, 66] width 42 height 12
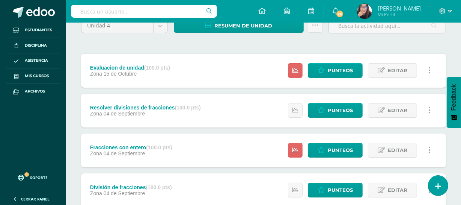
scroll to position [75, 0]
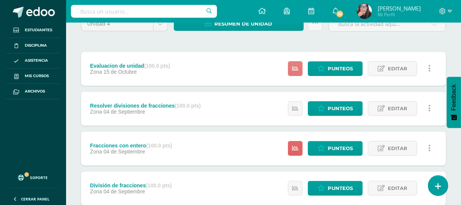
click at [297, 67] on icon at bounding box center [295, 68] width 6 height 6
click at [299, 142] on link at bounding box center [295, 148] width 15 height 15
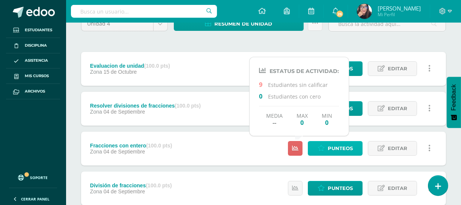
click at [340, 146] on span "Punteos" at bounding box center [340, 148] width 25 height 14
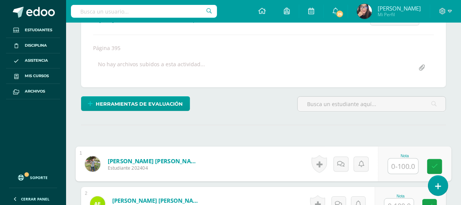
click at [406, 165] on input "text" at bounding box center [403, 165] width 30 height 15
type input "85"
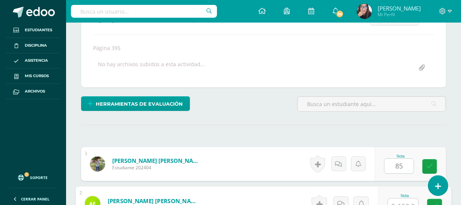
scroll to position [129, 0]
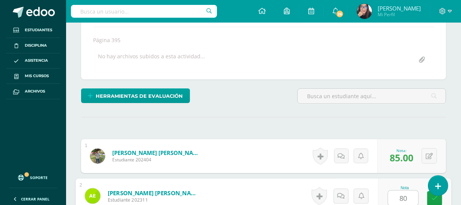
type input "80"
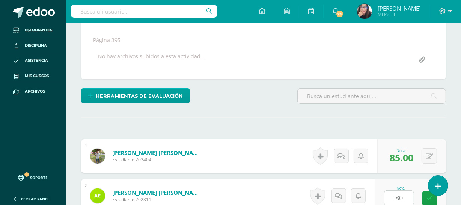
scroll to position [264, 0]
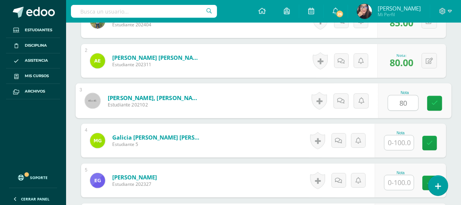
type input "80"
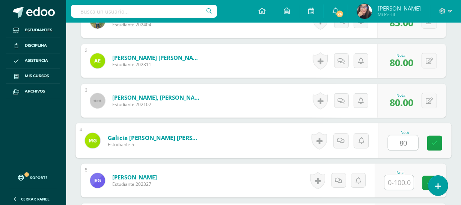
type input "80"
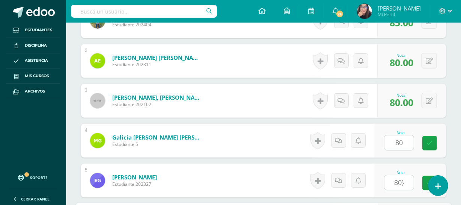
scroll to position [383, 0]
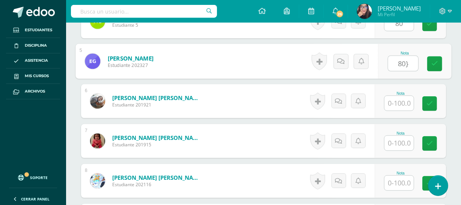
click at [406, 64] on input "80}" at bounding box center [403, 63] width 30 height 15
type input "80"
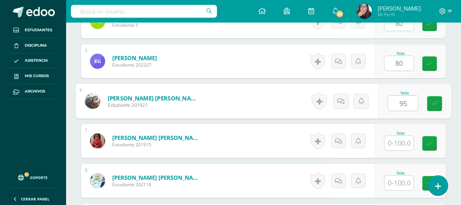
type input "95"
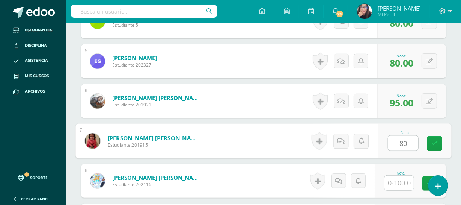
type input "80"
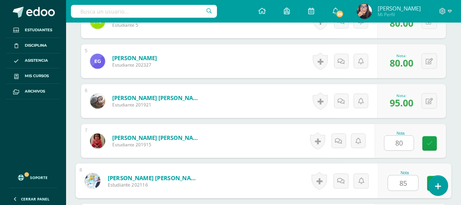
type input "85"
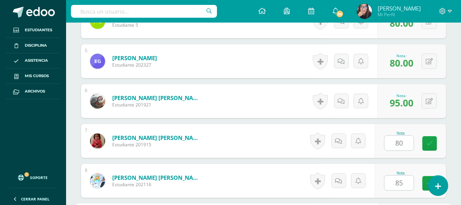
scroll to position [502, 0]
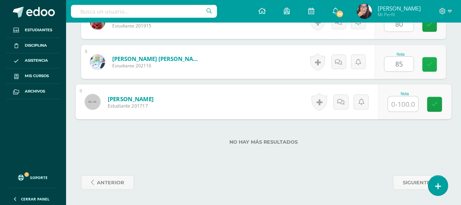
click at [432, 61] on icon at bounding box center [430, 64] width 6 height 6
click at [411, 98] on input "text" at bounding box center [403, 104] width 30 height 15
type input "80"
type input "0"
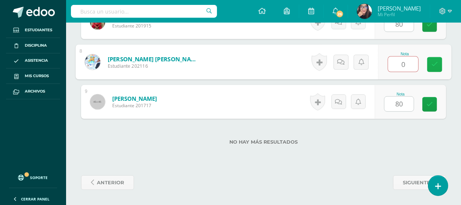
click at [432, 63] on icon at bounding box center [435, 64] width 7 height 6
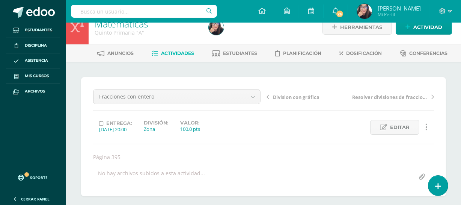
scroll to position [5, 0]
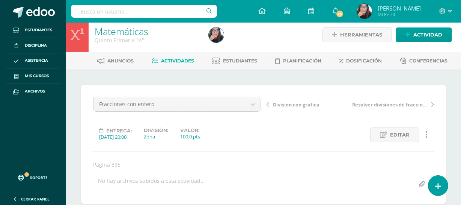
click at [181, 58] on span "Actividades" at bounding box center [177, 61] width 33 height 6
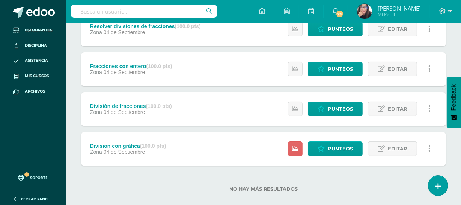
scroll to position [155, 0]
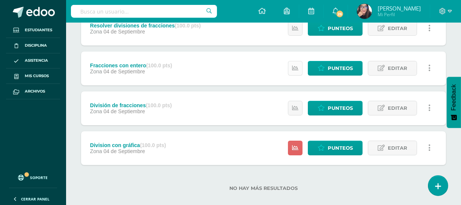
click at [298, 64] on link at bounding box center [295, 68] width 15 height 15
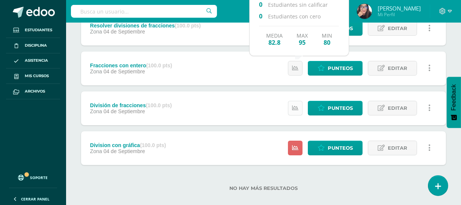
click at [297, 107] on icon at bounding box center [295, 108] width 6 height 6
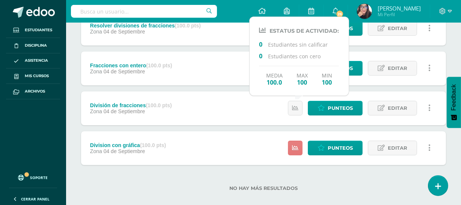
click at [296, 145] on icon at bounding box center [295, 148] width 6 height 6
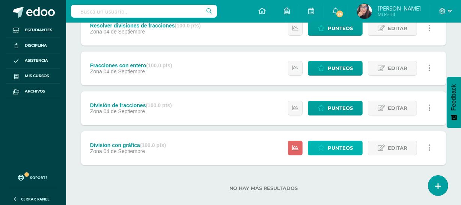
click at [335, 148] on span "Punteos" at bounding box center [340, 148] width 25 height 14
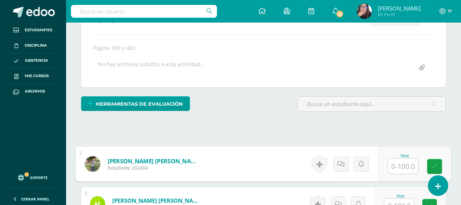
click at [405, 161] on input "text" at bounding box center [403, 165] width 30 height 15
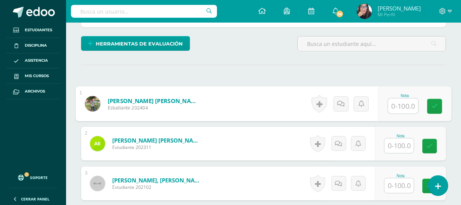
scroll to position [189, 0]
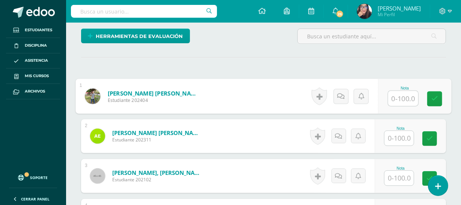
click at [402, 98] on input "text" at bounding box center [403, 98] width 30 height 15
type input "80"
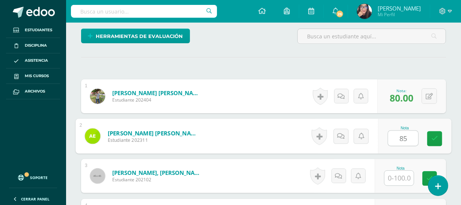
type input "85"
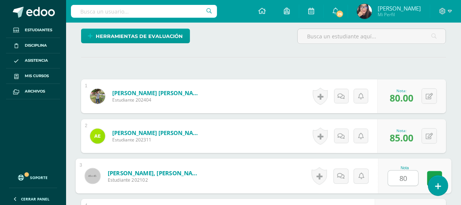
type input "80"
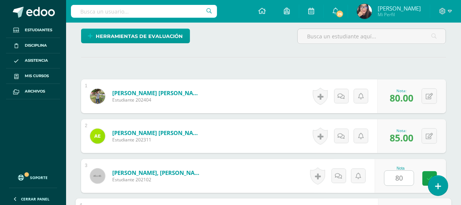
scroll to position [304, 0]
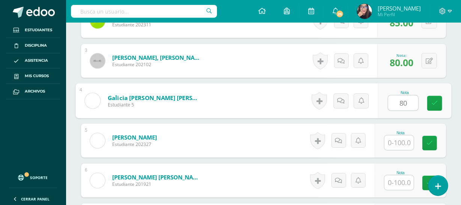
type input "80"
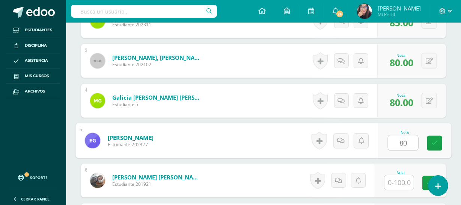
type input "80"
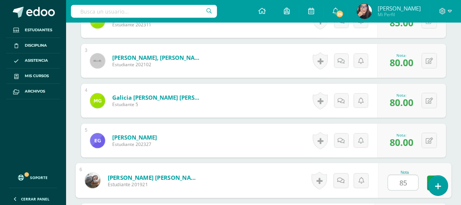
type input "85"
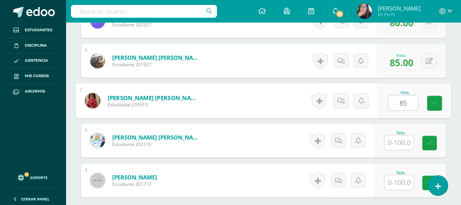
type input "85"
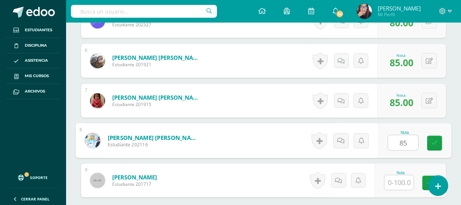
type input "85"
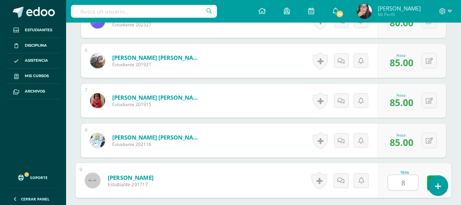
type input "80"
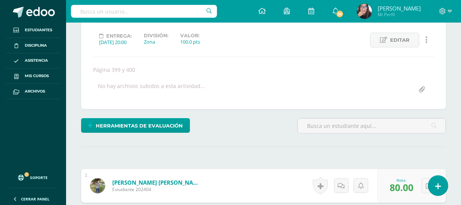
scroll to position [0, 0]
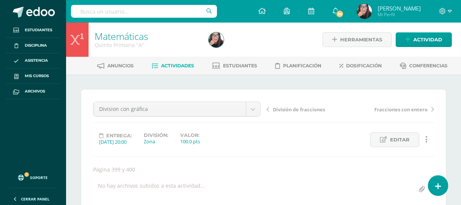
click at [171, 64] on span "Actividades" at bounding box center [177, 66] width 33 height 6
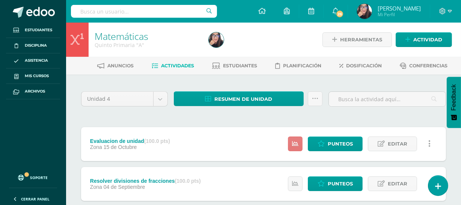
click at [292, 142] on link at bounding box center [295, 143] width 15 height 15
click at [427, 38] on span "Actividad" at bounding box center [427, 40] width 29 height 14
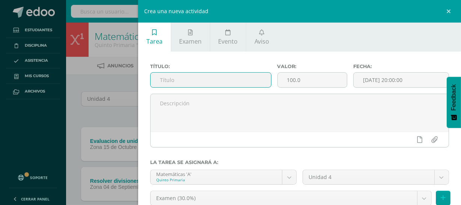
click at [214, 83] on input "text" at bounding box center [211, 79] width 120 height 15
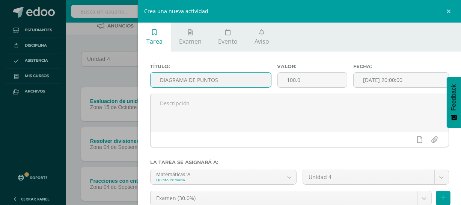
scroll to position [41, 0]
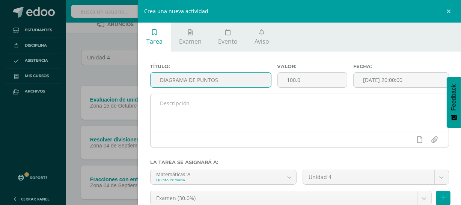
type input "DIAGRAMA DE PUNTOS"
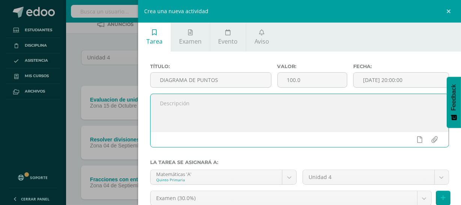
click at [203, 112] on textarea at bounding box center [300, 113] width 298 height 38
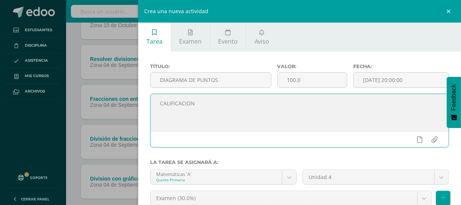
scroll to position [63, 0]
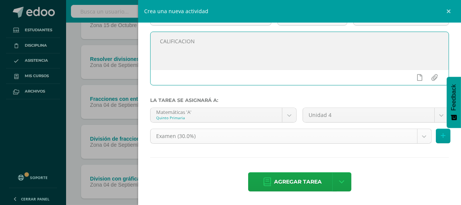
type textarea "CALIFICACION"
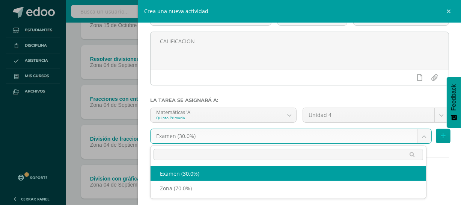
click at [418, 134] on body "Estudiantes Disciplina Asistencia Mis cursos Archivos Soporte Ayuda Reportar un…" at bounding box center [230, 63] width 461 height 370
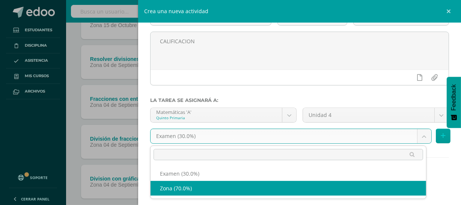
select select "36310"
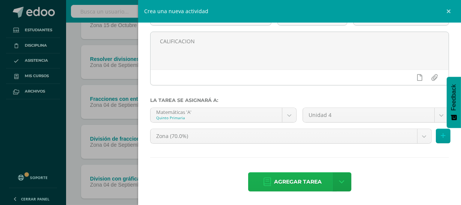
click at [294, 180] on span "Agregar tarea" at bounding box center [298, 181] width 48 height 18
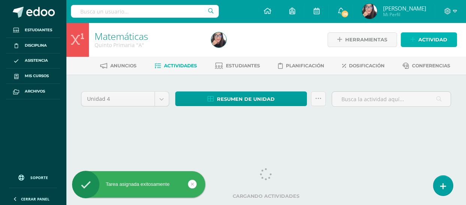
click at [429, 42] on span "Actividad" at bounding box center [433, 40] width 29 height 14
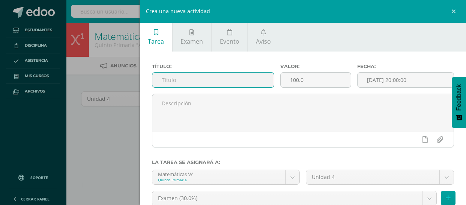
click at [228, 79] on input "text" at bounding box center [213, 79] width 122 height 15
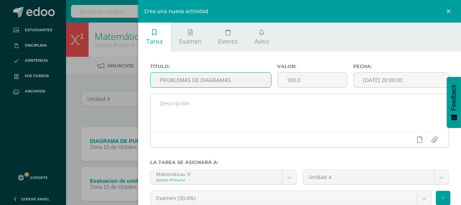
type input "PROBLEMAS DE DIAGRAMAS"
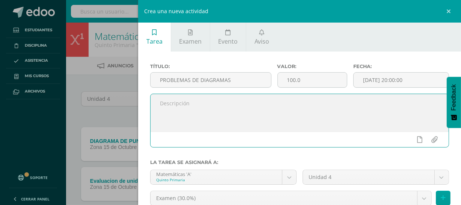
click at [221, 103] on textarea at bounding box center [300, 113] width 298 height 38
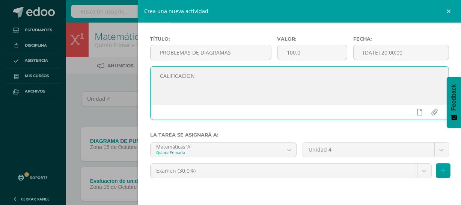
scroll to position [63, 0]
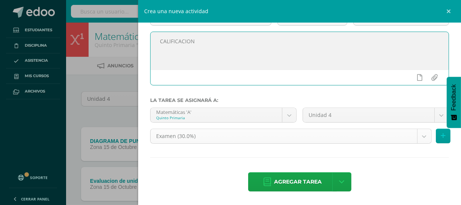
type textarea "CALIFICACION"
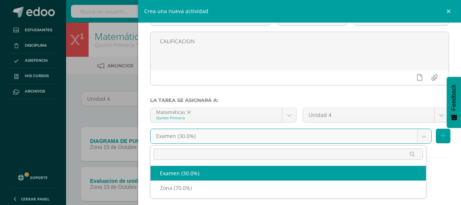
click at [420, 136] on body "Tarea asignada exitosamente Estudiantes Disciplina Asistencia Mis cursos Archiv…" at bounding box center [230, 205] width 461 height 410
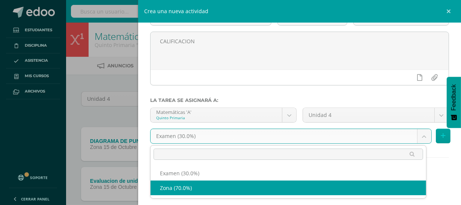
select select "36310"
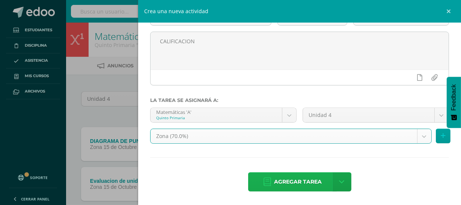
click at [307, 184] on span "Agregar tarea" at bounding box center [298, 181] width 48 height 18
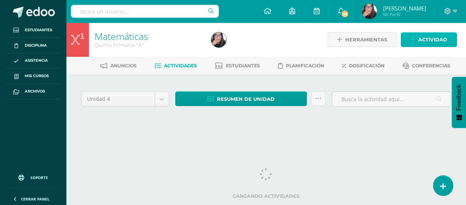
click at [424, 40] on span "Actividad" at bounding box center [433, 40] width 29 height 14
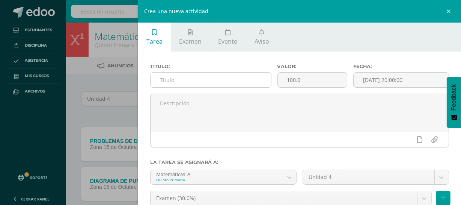
click at [195, 81] on input "text" at bounding box center [211, 79] width 120 height 15
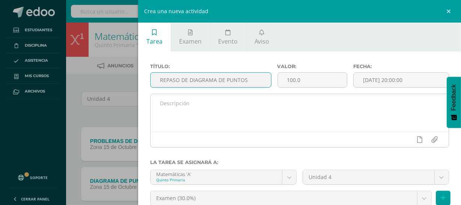
type input "REPASO DE DIAGRAMA DE PUNTOS"
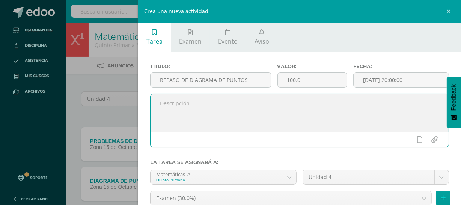
click at [199, 104] on textarea at bounding box center [300, 113] width 298 height 38
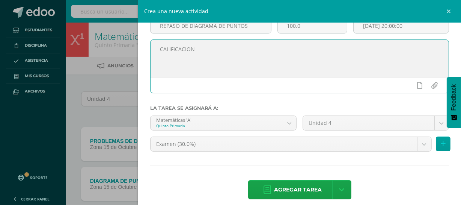
scroll to position [63, 0]
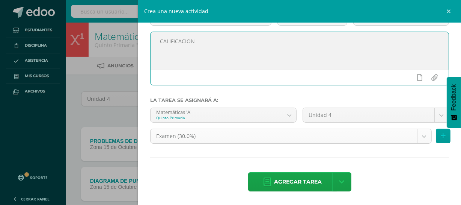
type textarea "CALIFICACION"
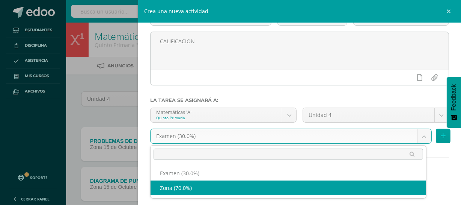
select select "36310"
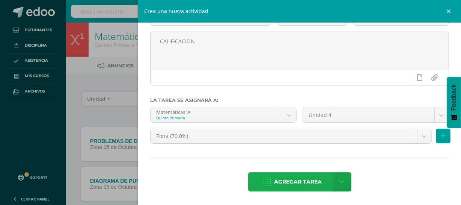
click at [298, 184] on span "Agregar tarea" at bounding box center [298, 181] width 48 height 18
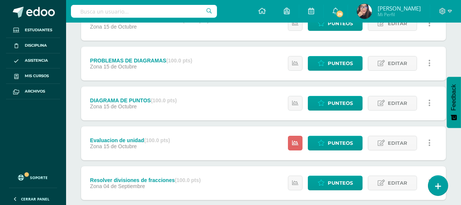
scroll to position [121, 0]
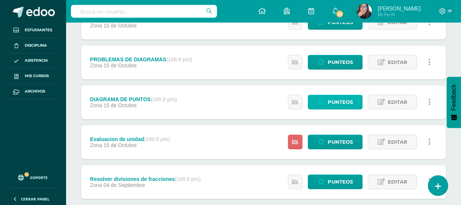
click at [344, 101] on span "Punteos" at bounding box center [340, 102] width 25 height 14
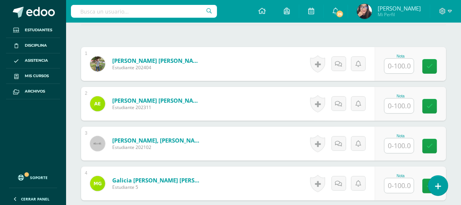
scroll to position [225, 0]
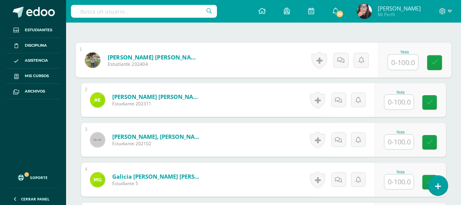
click at [400, 62] on input "text" at bounding box center [403, 62] width 30 height 15
type input "85"
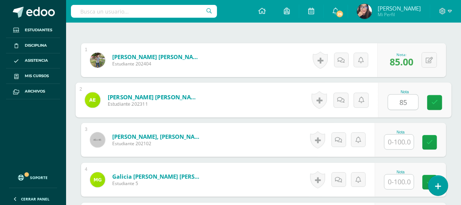
type input "85"
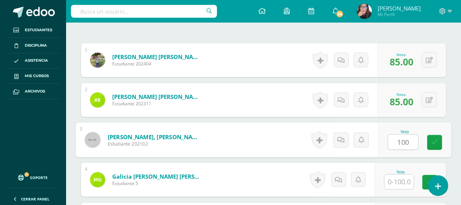
type input "100"
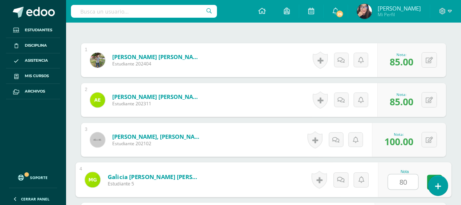
type input "80"
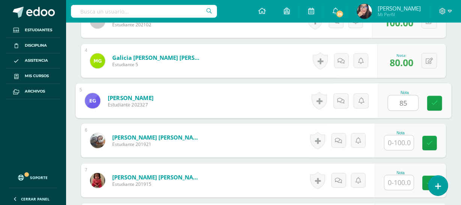
type input "85"
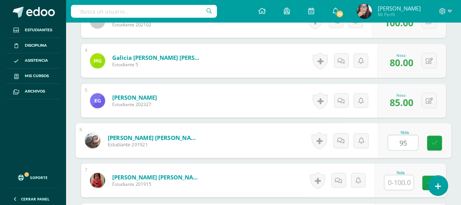
type input "95"
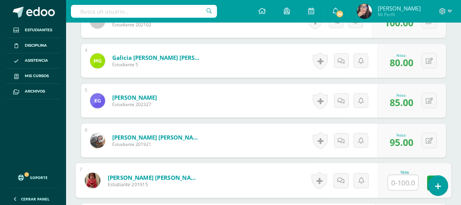
scroll to position [502, 0]
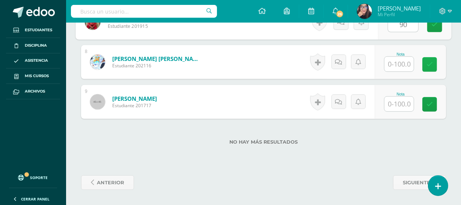
type input "90"
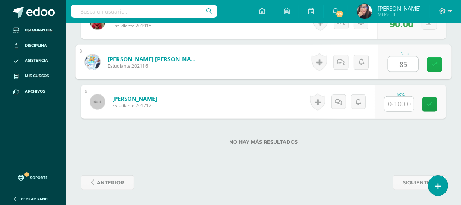
type input "85"
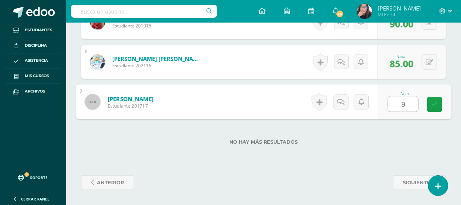
type input "90"
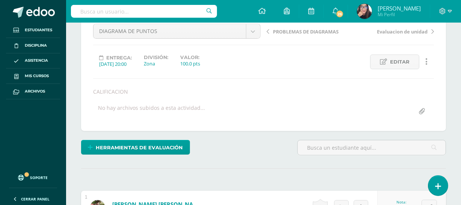
scroll to position [39, 0]
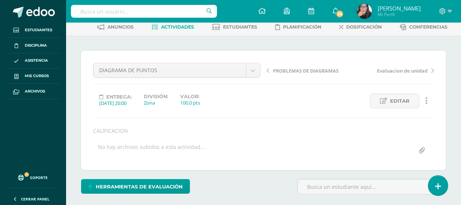
click at [315, 70] on span "PROBLEMAS DE DIAGRAMAS" at bounding box center [306, 70] width 66 height 7
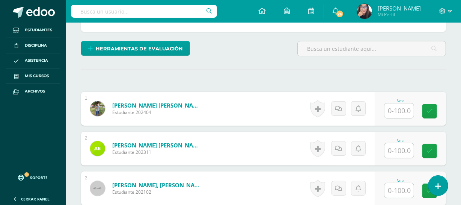
scroll to position [189, 0]
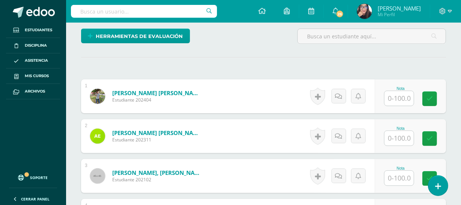
click at [404, 97] on input "text" at bounding box center [399, 98] width 29 height 15
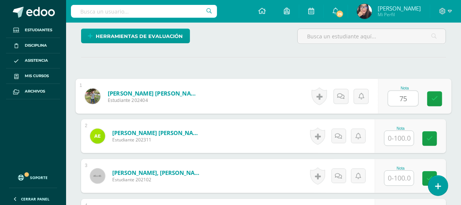
type input "75"
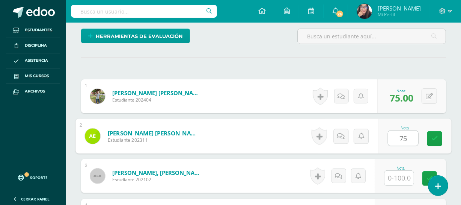
type input "75"
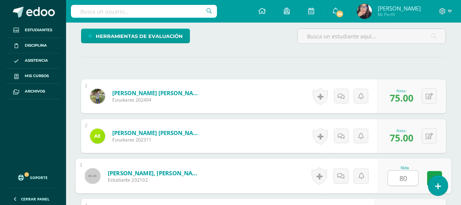
type input "80"
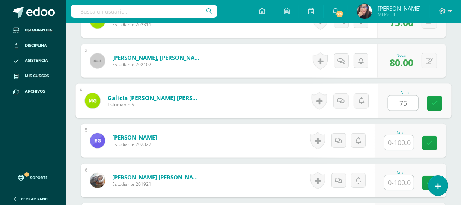
type input "75"
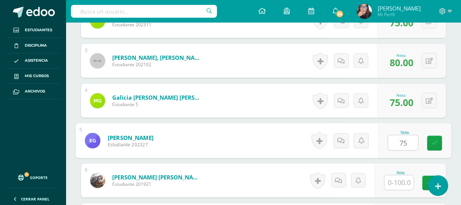
type input "75"
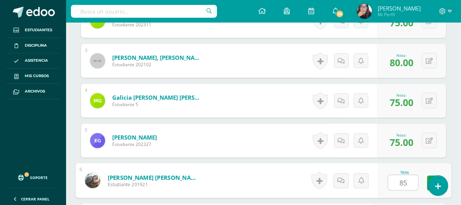
type input "85"
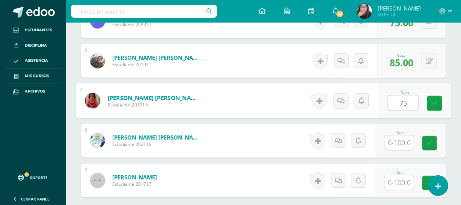
type input "75"
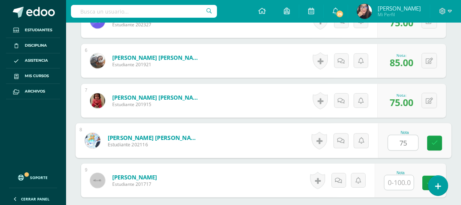
type input "75"
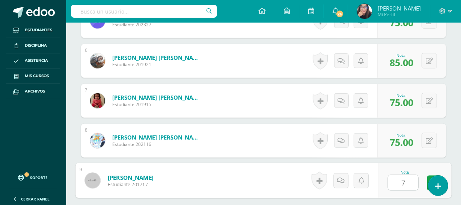
type input "75"
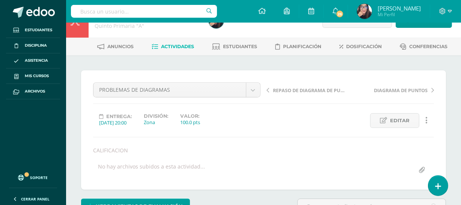
scroll to position [0, 0]
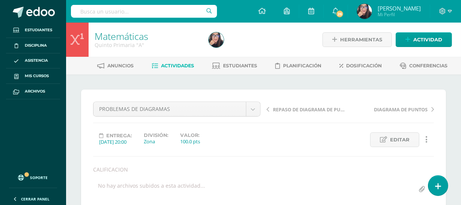
click at [313, 110] on span "REPASO DE DIAGRAMA DE PUNTOS" at bounding box center [310, 109] width 75 height 7
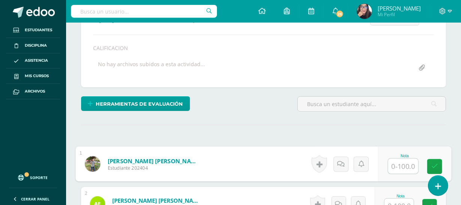
click at [404, 165] on input "text" at bounding box center [403, 165] width 30 height 15
type input "85"
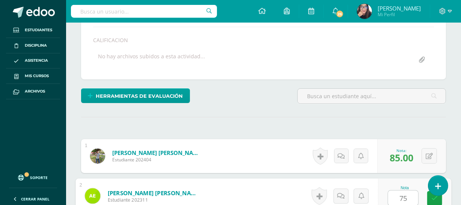
type input "75"
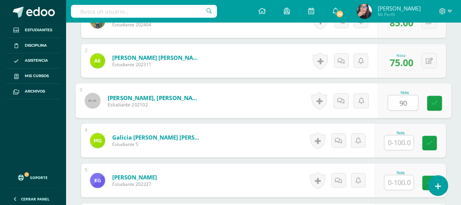
type input "90"
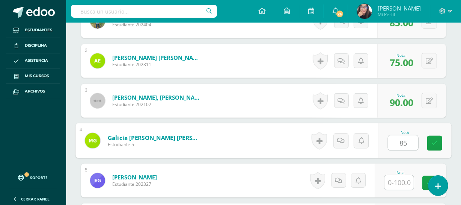
type input "85"
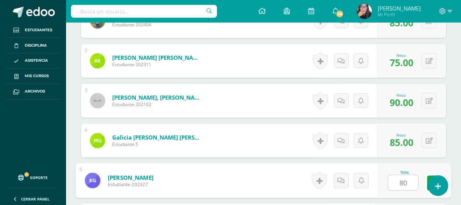
type input "80"
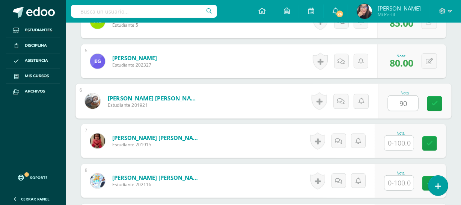
type input "90"
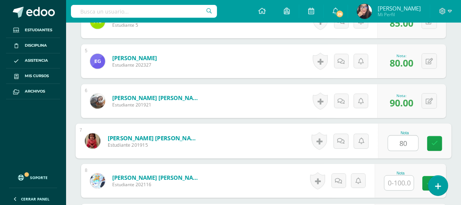
type input "80"
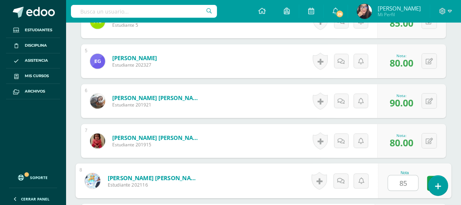
type input "85"
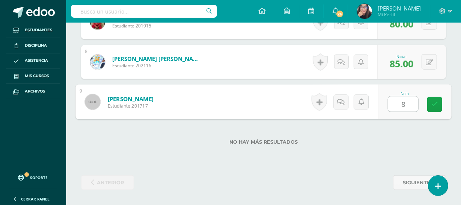
type input "80"
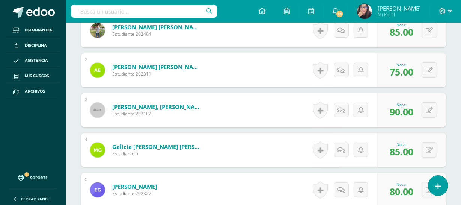
scroll to position [0, 0]
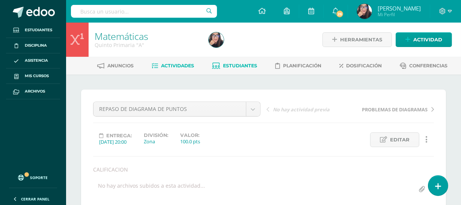
click at [244, 63] on span "Estudiantes" at bounding box center [240, 66] width 34 height 6
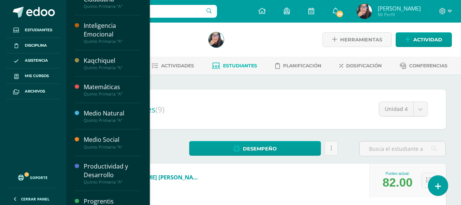
scroll to position [172, 0]
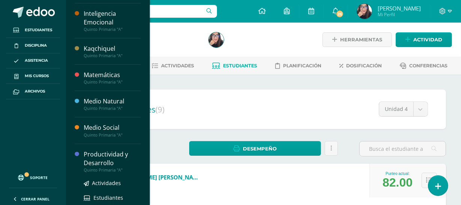
click at [103, 159] on div "Productividad y Desarrollo" at bounding box center [112, 158] width 57 height 17
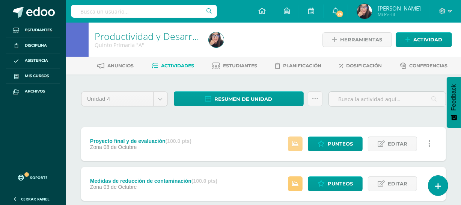
click at [299, 143] on icon at bounding box center [295, 143] width 6 height 6
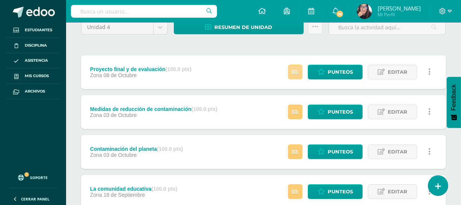
scroll to position [73, 0]
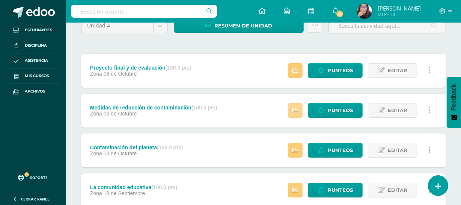
click at [299, 110] on icon at bounding box center [295, 110] width 6 height 6
click at [299, 151] on icon at bounding box center [295, 150] width 6 height 6
click at [297, 191] on icon at bounding box center [295, 190] width 6 height 6
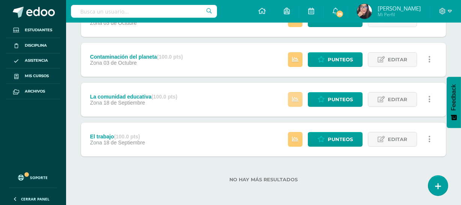
scroll to position [165, 0]
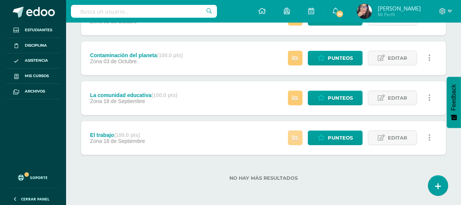
click at [296, 138] on icon at bounding box center [295, 137] width 6 height 6
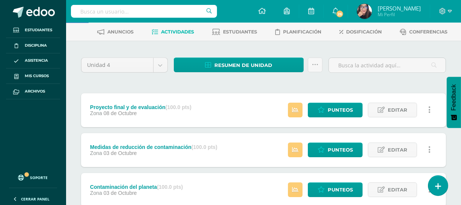
scroll to position [32, 0]
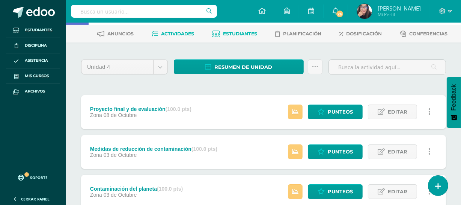
click at [231, 33] on span "Estudiantes" at bounding box center [240, 34] width 34 height 6
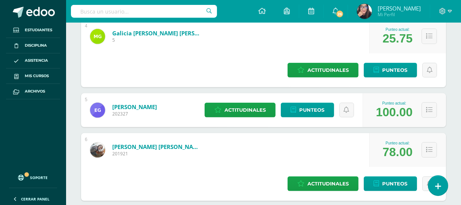
scroll to position [327, 0]
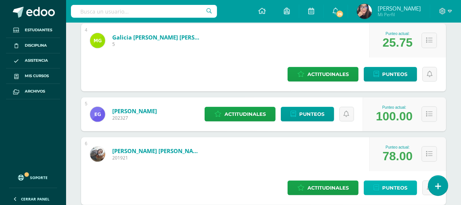
click at [382, 181] on span "Punteos" at bounding box center [394, 188] width 25 height 14
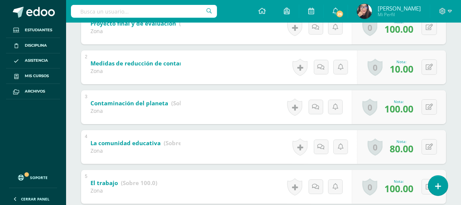
scroll to position [139, 0]
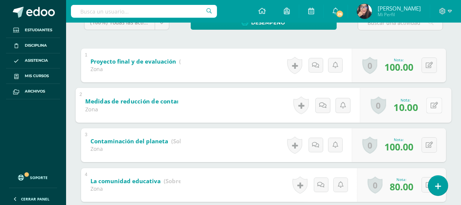
click at [428, 104] on button at bounding box center [435, 105] width 16 height 16
type input "100"
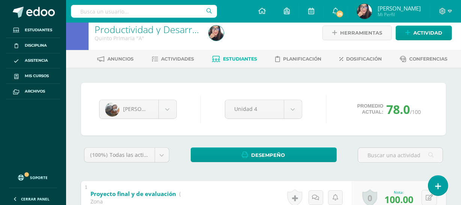
scroll to position [4, 0]
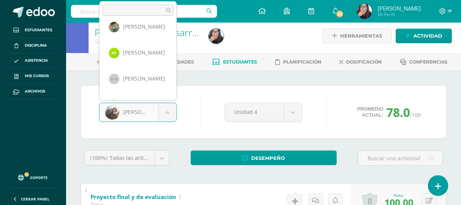
scroll to position [0, 0]
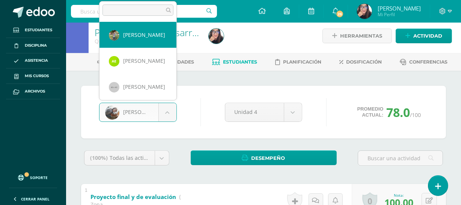
select select "187"
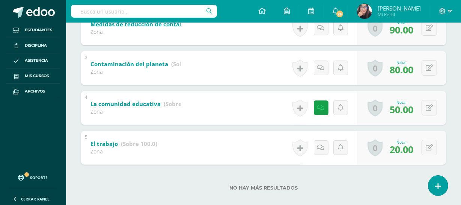
scroll to position [217, 0]
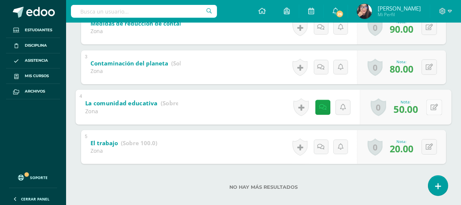
click at [428, 108] on button at bounding box center [435, 107] width 16 height 16
type input "80"
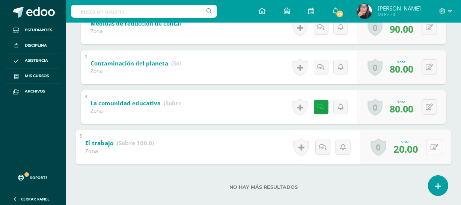
click at [427, 146] on button at bounding box center [435, 147] width 16 height 16
type input "80"
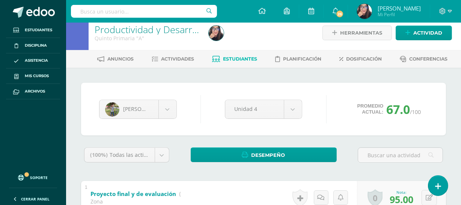
scroll to position [0, 0]
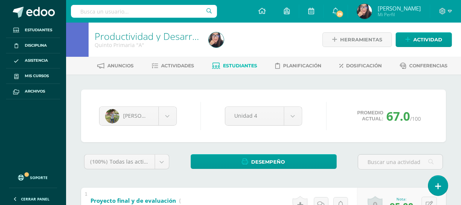
click at [225, 68] on span "Estudiantes" at bounding box center [240, 66] width 34 height 6
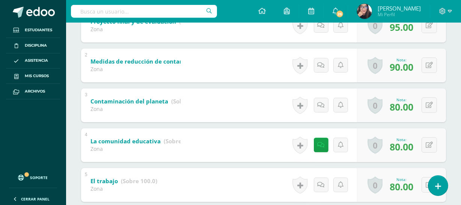
scroll to position [226, 0]
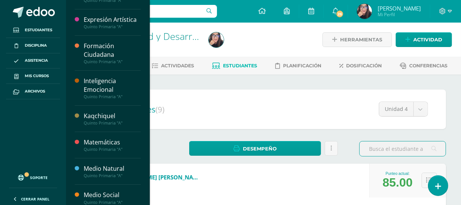
scroll to position [172, 0]
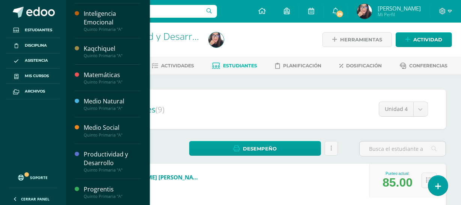
click at [124, 189] on div "Progrentis" at bounding box center [112, 189] width 57 height 9
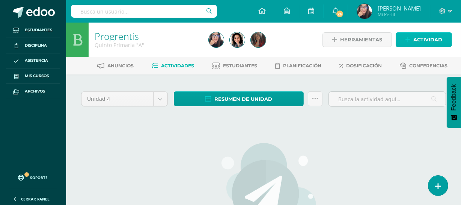
click at [432, 39] on span "Actividad" at bounding box center [427, 40] width 29 height 14
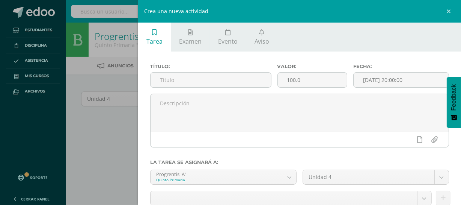
click at [107, 143] on div "Crea una nueva actividad Tarea Examen Evento Aviso Título: Valor: 100.0 Fecha: …" at bounding box center [230, 102] width 461 height 205
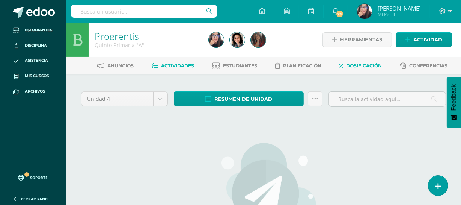
click at [355, 65] on span "Dosificación" at bounding box center [365, 66] width 36 height 6
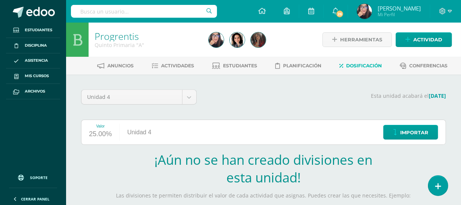
scroll to position [113, 0]
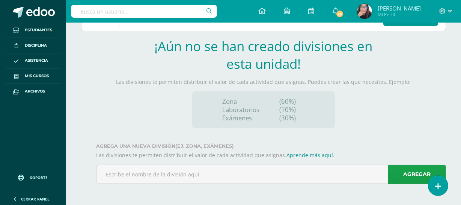
drag, startPoint x: 463, startPoint y: 46, endPoint x: 460, endPoint y: 149, distance: 102.9
click at [460, 149] on html "Estudiantes Disciplina Asistencia Mis cursos Archivos Soporte Ayuda Reportar un…" at bounding box center [230, 46] width 461 height 318
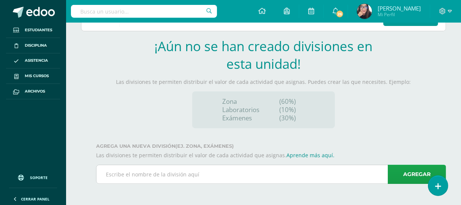
click at [223, 183] on div "Agregar" at bounding box center [271, 173] width 350 height 19
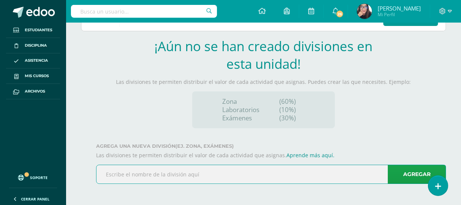
click at [218, 175] on input "text" at bounding box center [271, 174] width 349 height 18
type input "Z"
type input "ZONA"
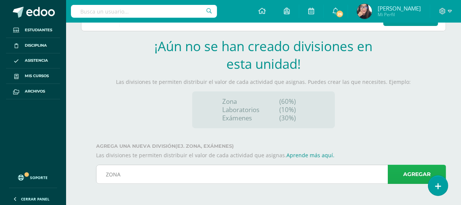
click at [413, 174] on link "Agregar" at bounding box center [417, 173] width 58 height 19
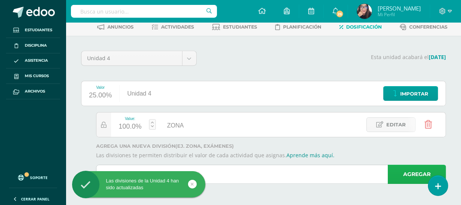
scroll to position [38, 0]
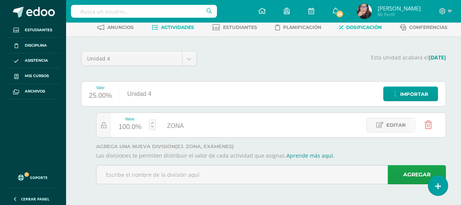
click at [170, 26] on span "Actividades" at bounding box center [177, 27] width 33 height 6
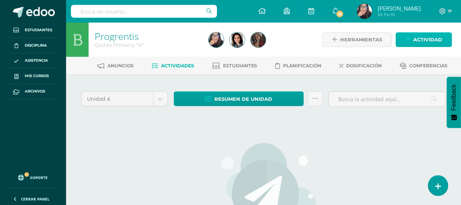
click at [422, 39] on span "Actividad" at bounding box center [427, 40] width 29 height 14
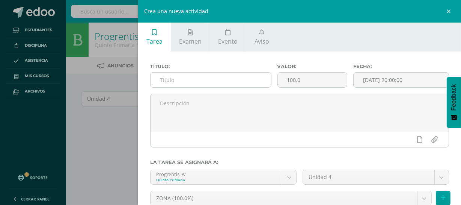
click at [188, 78] on input "text" at bounding box center [211, 79] width 120 height 15
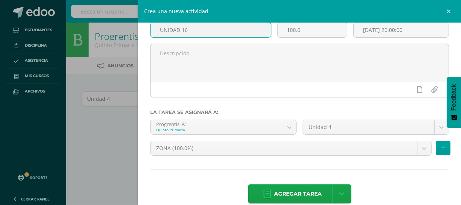
scroll to position [60, 0]
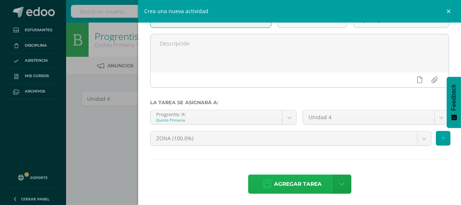
type input "UNIDAD 16"
click at [291, 181] on span "Agregar tarea" at bounding box center [298, 184] width 48 height 18
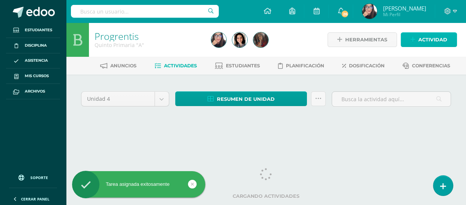
click at [421, 42] on span "Actividad" at bounding box center [433, 40] width 29 height 14
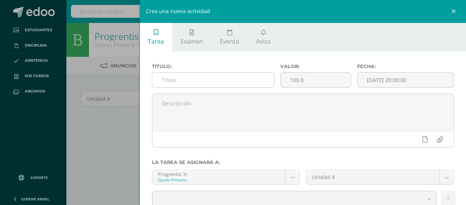
click at [204, 81] on input "text" at bounding box center [213, 79] width 122 height 15
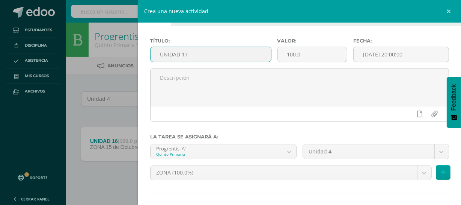
scroll to position [63, 0]
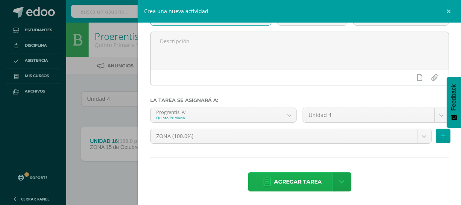
type input "UNIDAD 17"
click at [302, 185] on span "Agregar tarea" at bounding box center [298, 181] width 48 height 18
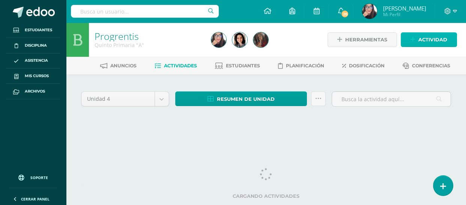
click at [424, 40] on span "Actividad" at bounding box center [433, 40] width 29 height 14
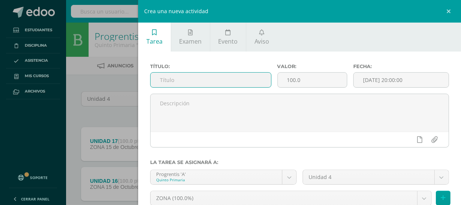
click at [229, 81] on input "text" at bounding box center [211, 79] width 120 height 15
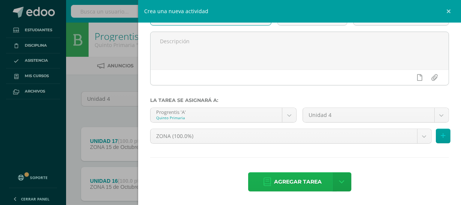
type input "UNIDAD18"
click at [304, 183] on span "Agregar tarea" at bounding box center [298, 181] width 48 height 18
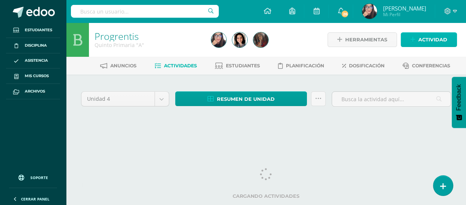
click at [426, 42] on span "Actividad" at bounding box center [433, 40] width 29 height 14
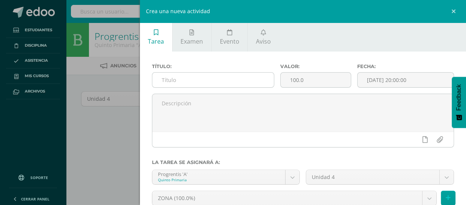
click at [210, 77] on input "text" at bounding box center [213, 79] width 122 height 15
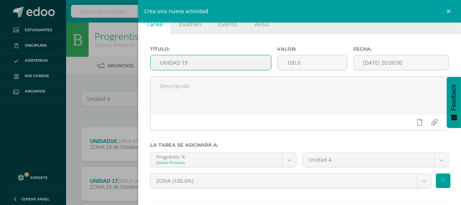
scroll to position [63, 0]
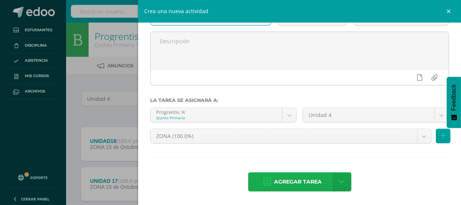
type input "UNIDAD 19"
click at [288, 184] on span "Agregar tarea" at bounding box center [298, 181] width 48 height 18
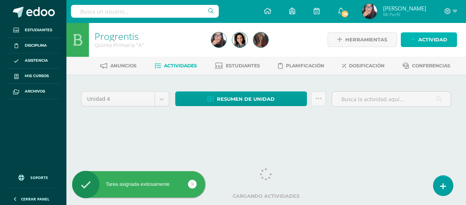
click at [418, 38] on link "Actividad" at bounding box center [429, 39] width 56 height 15
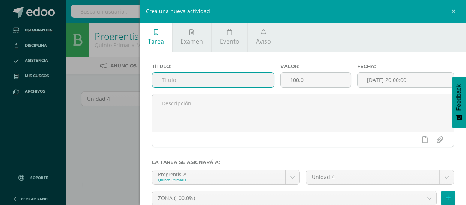
click at [218, 75] on input "text" at bounding box center [213, 79] width 122 height 15
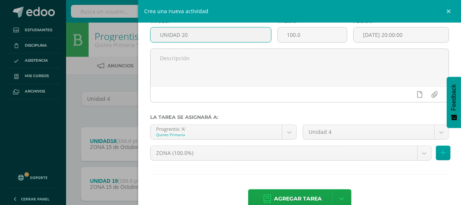
scroll to position [63, 0]
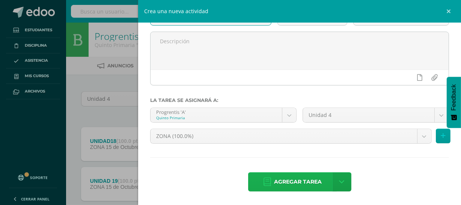
type input "UNIDAD 20"
click at [306, 180] on span "Agregar tarea" at bounding box center [298, 181] width 48 height 18
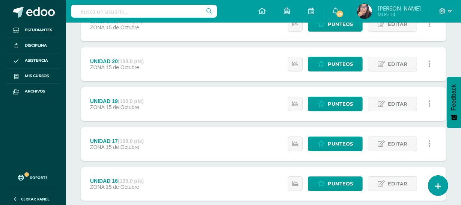
scroll to position [165, 0]
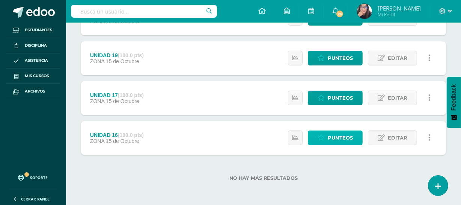
click at [343, 136] on span "Punteos" at bounding box center [340, 138] width 25 height 14
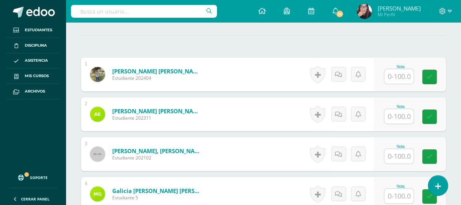
scroll to position [205, 0]
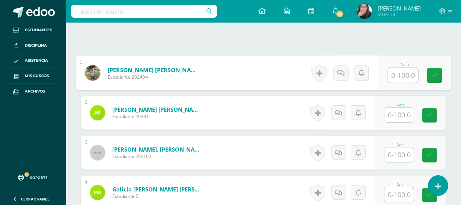
click at [405, 75] on input "text" at bounding box center [403, 75] width 30 height 15
type input "83"
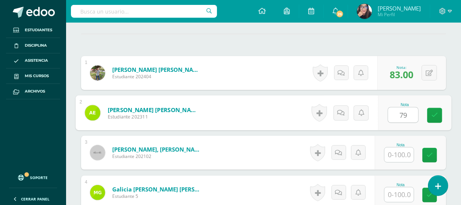
type input "79"
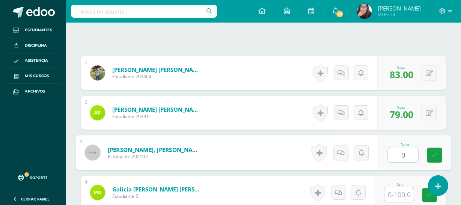
type input "0"
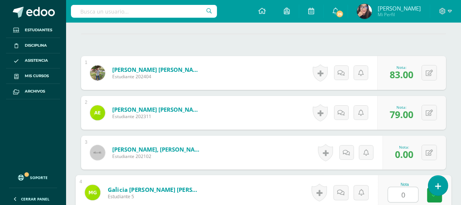
type input "0"
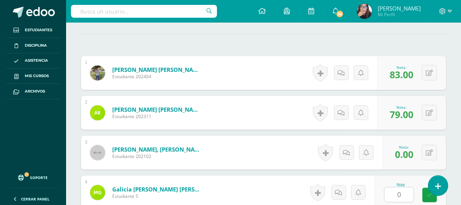
scroll to position [336, 0]
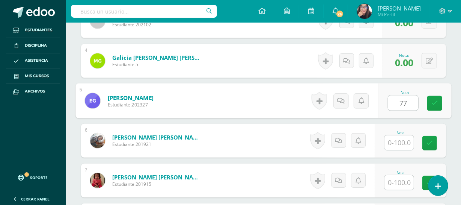
type input "77"
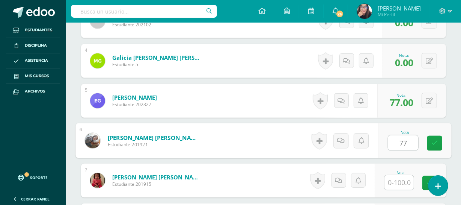
type input "77"
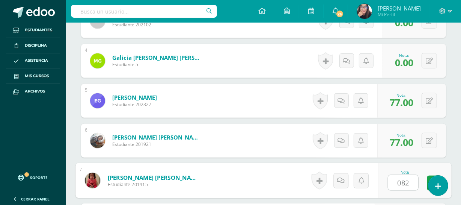
type input "082"
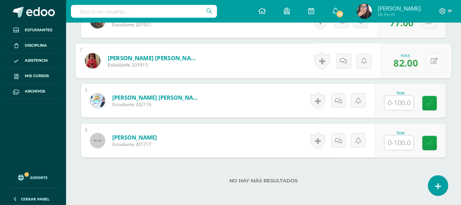
click at [429, 61] on button at bounding box center [435, 61] width 16 height 16
type input "0"
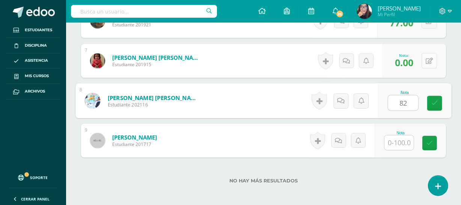
type input "82"
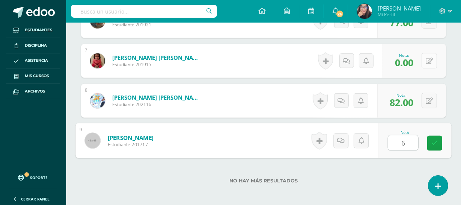
type input "66"
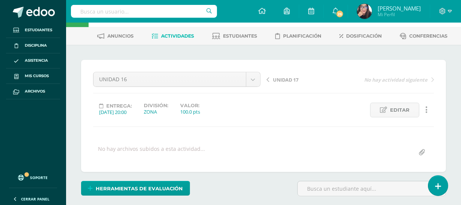
scroll to position [29, 0]
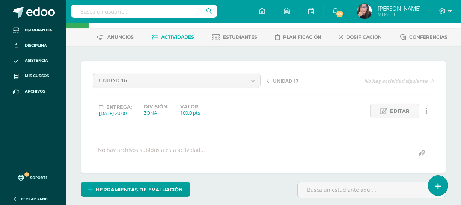
drag, startPoint x: 466, startPoint y: 24, endPoint x: 285, endPoint y: 80, distance: 188.7
click at [285, 80] on span "UNIDAD 17" at bounding box center [286, 80] width 26 height 7
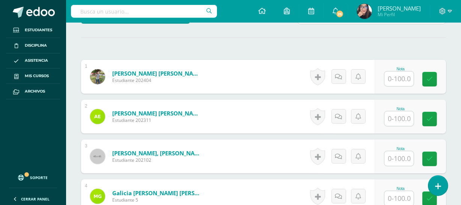
scroll to position [204, 0]
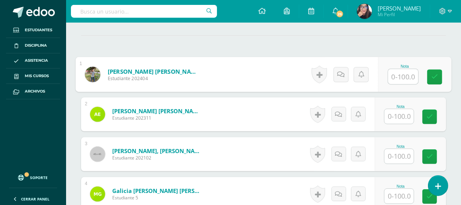
click at [404, 77] on input "text" at bounding box center [403, 76] width 30 height 15
type input "100"
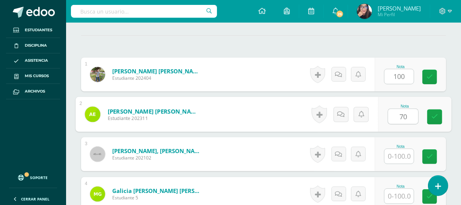
type input "70"
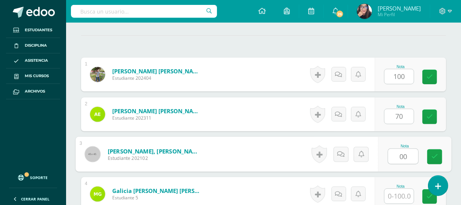
type input "00"
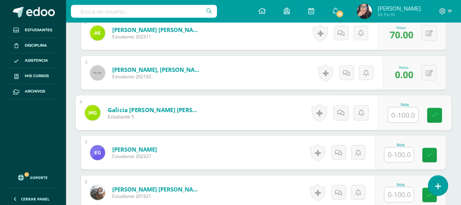
scroll to position [287, 0]
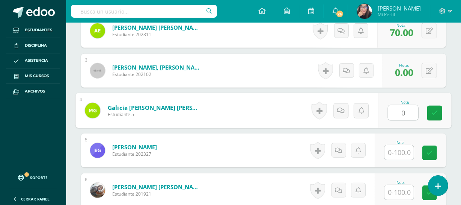
type input "0"
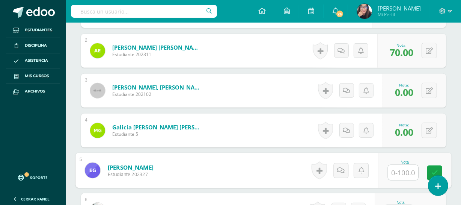
scroll to position [271, 0]
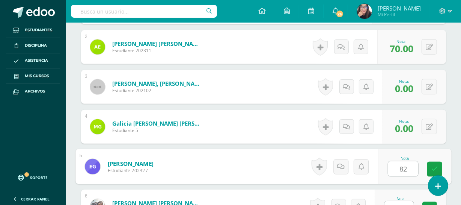
type input "82"
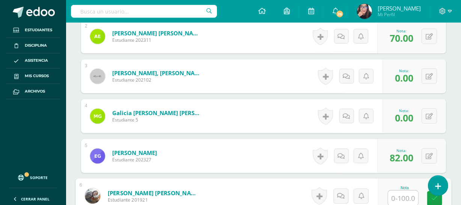
scroll to position [308, 0]
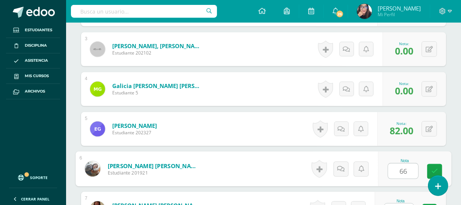
type input "66"
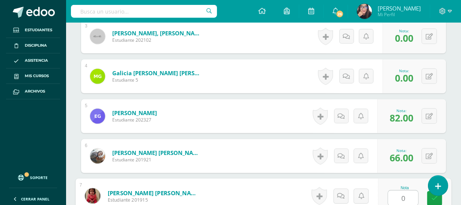
type input "0"
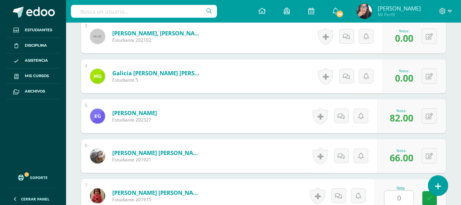
scroll to position [456, 0]
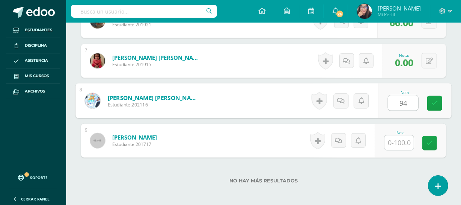
type input "94"
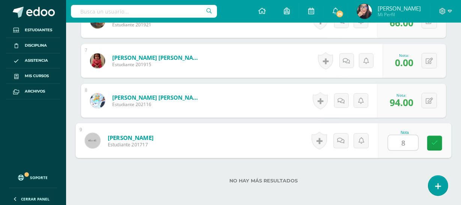
type input "82"
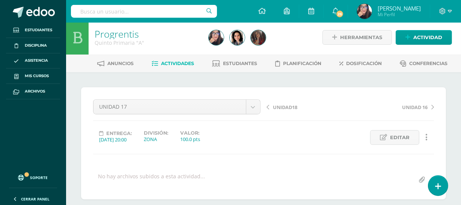
scroll to position [0, 0]
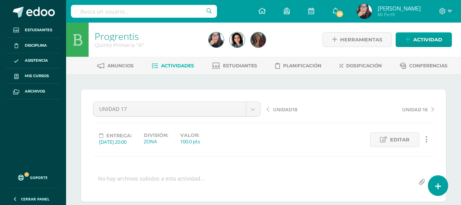
click at [283, 109] on span "UNIDAD18" at bounding box center [285, 109] width 24 height 7
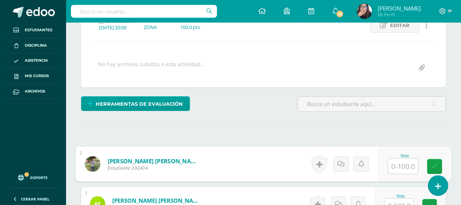
click at [403, 163] on input "text" at bounding box center [403, 165] width 30 height 15
type input "83"
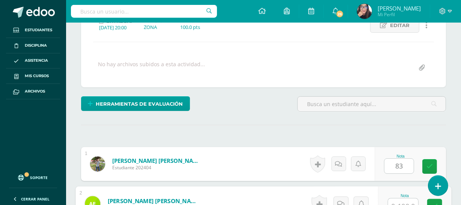
scroll to position [122, 0]
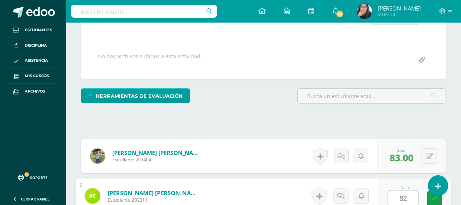
type input "82"
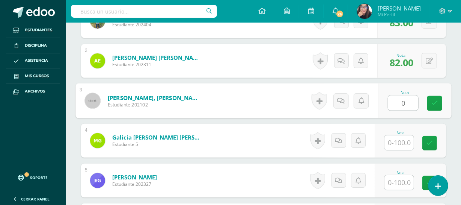
type input "0"
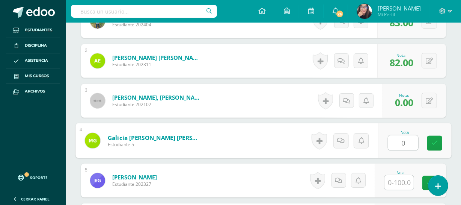
type input "0"
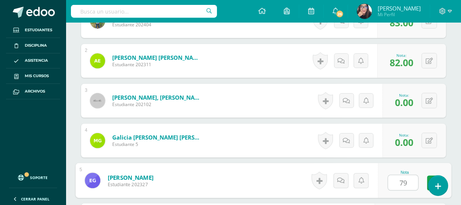
type input "79"
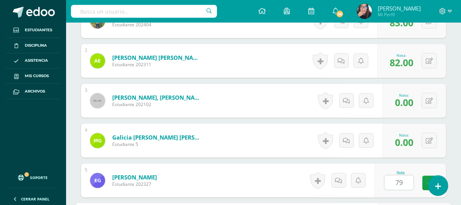
scroll to position [376, 0]
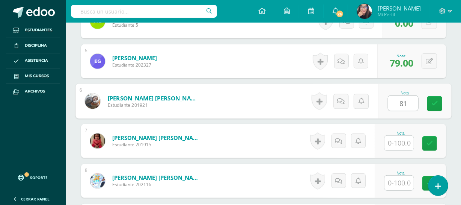
type input "81"
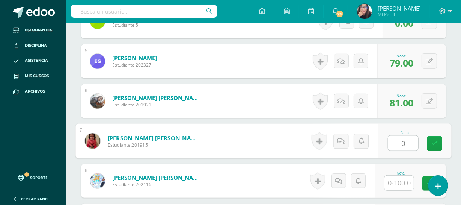
type input "0"
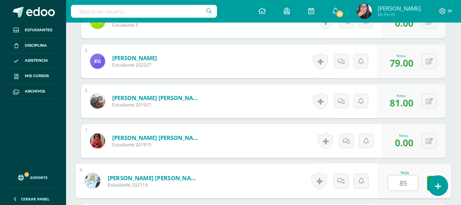
type input "85"
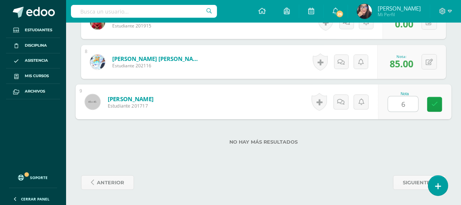
type input "65"
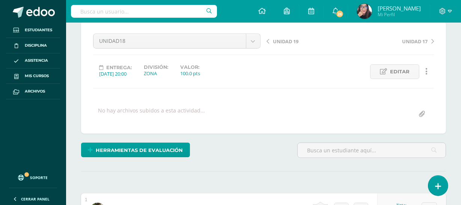
scroll to position [0, 0]
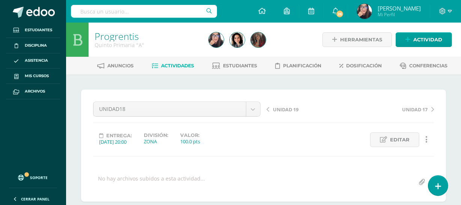
click at [288, 107] on span "UNIDAD 19" at bounding box center [286, 109] width 26 height 7
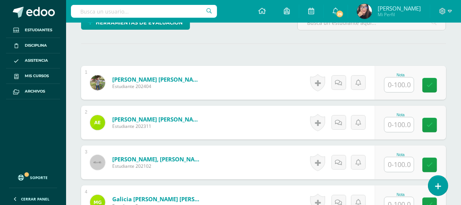
scroll to position [199, 0]
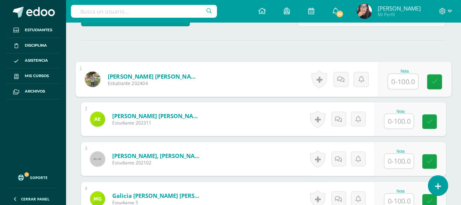
click at [403, 81] on input "text" at bounding box center [403, 81] width 30 height 15
type input "66"
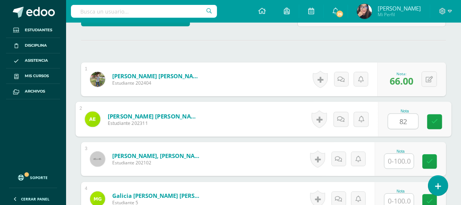
type input "82"
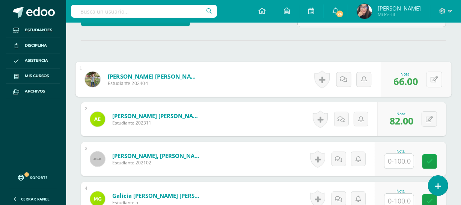
click at [432, 78] on icon at bounding box center [435, 79] width 8 height 6
type input "92"
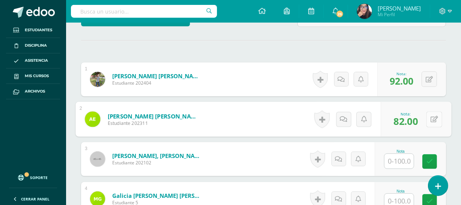
click at [431, 118] on icon at bounding box center [435, 119] width 8 height 6
type input "92"
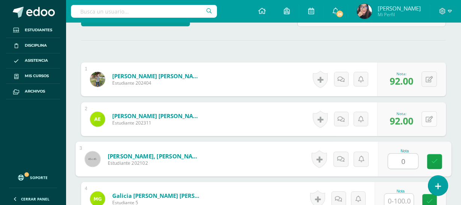
type input "0"
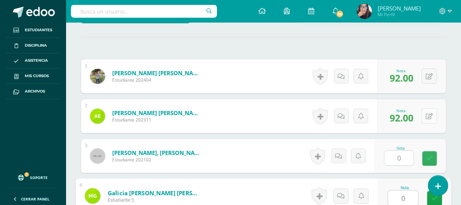
type input "0"
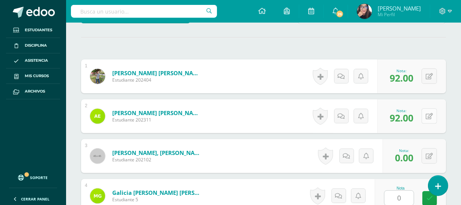
scroll to position [336, 0]
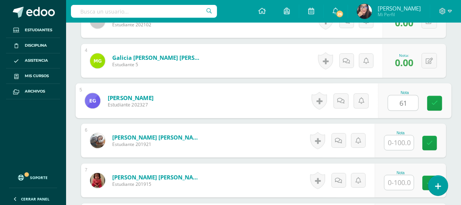
type input "61"
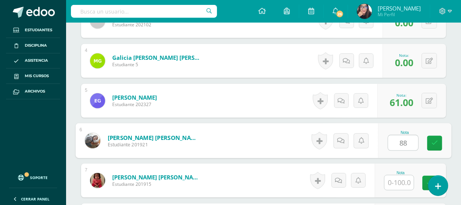
type input "88"
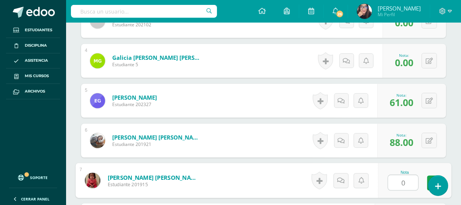
type input "0"
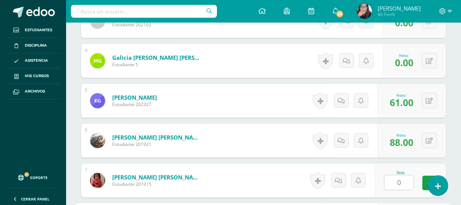
scroll to position [456, 0]
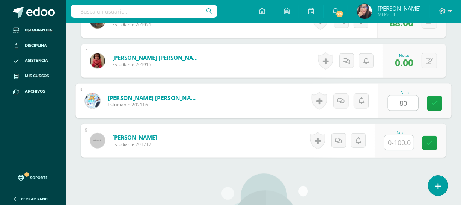
type input "80"
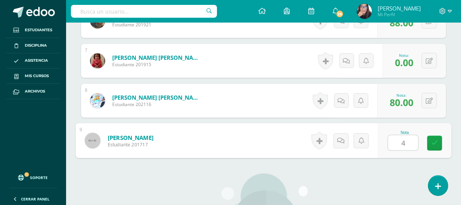
type input "44"
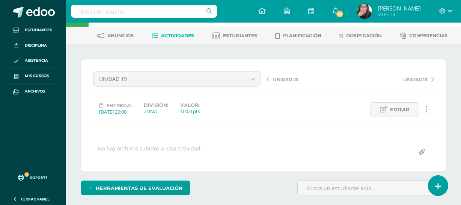
scroll to position [0, 0]
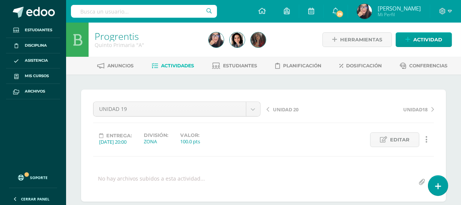
click at [286, 110] on span "UNIDAD 20" at bounding box center [286, 109] width 26 height 7
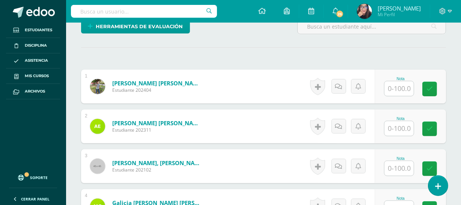
scroll to position [199, 0]
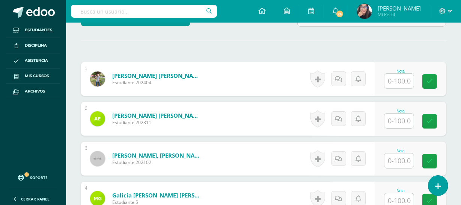
click at [403, 83] on input "text" at bounding box center [399, 81] width 29 height 15
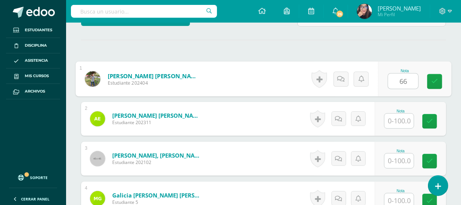
type input "66"
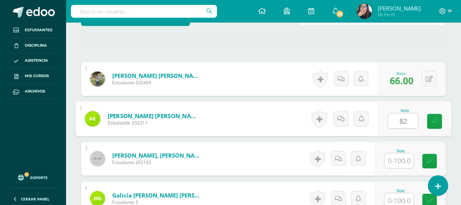
type input "82"
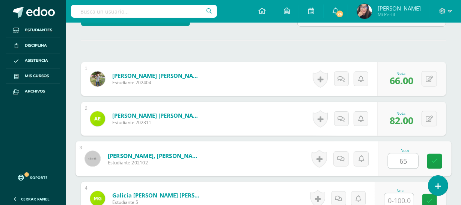
type input "65"
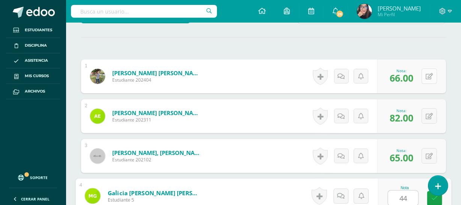
type input "44"
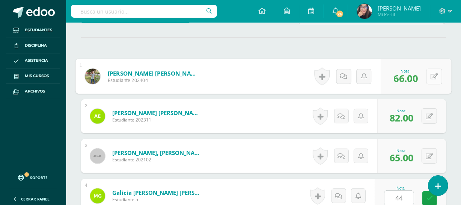
click at [432, 73] on icon at bounding box center [435, 76] width 8 height 6
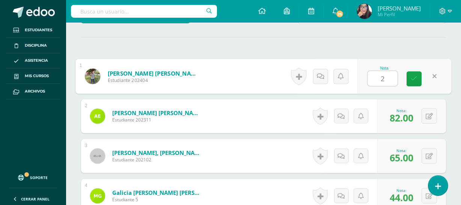
type input "20"
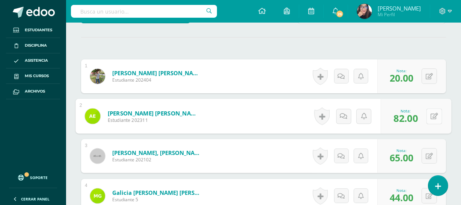
click at [428, 115] on button at bounding box center [435, 116] width 16 height 16
type input "0"
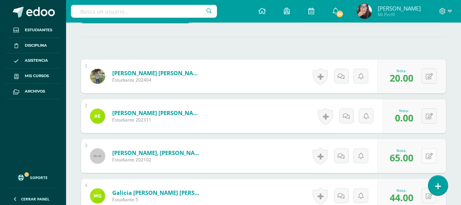
click at [430, 154] on button at bounding box center [429, 155] width 15 height 15
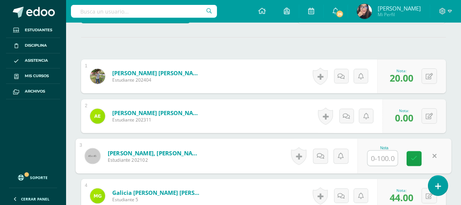
type input "0"
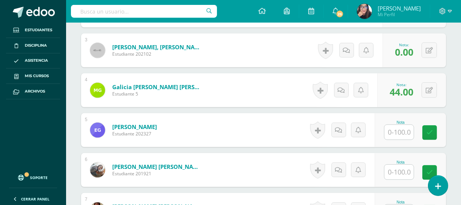
scroll to position [311, 0]
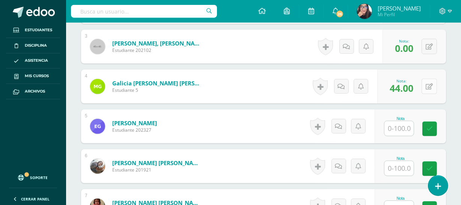
click at [433, 84] on button at bounding box center [429, 85] width 15 height 15
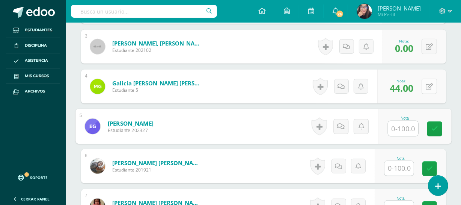
click at [430, 82] on button at bounding box center [429, 85] width 15 height 15
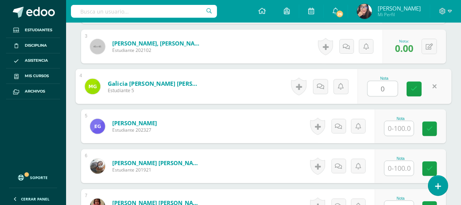
type input "0"
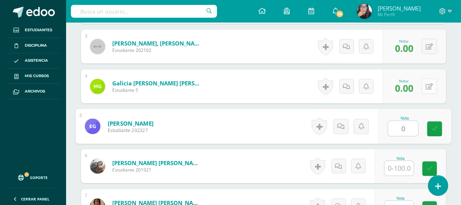
type input "0"
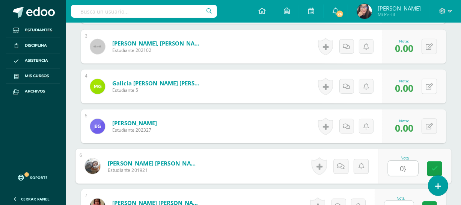
type input "0}"
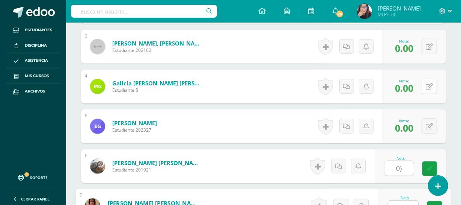
scroll to position [321, 0]
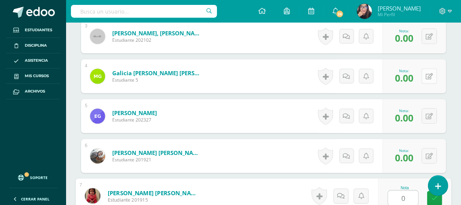
type input "0"
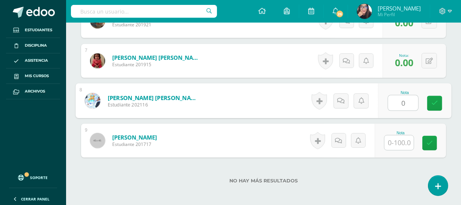
type input "0"
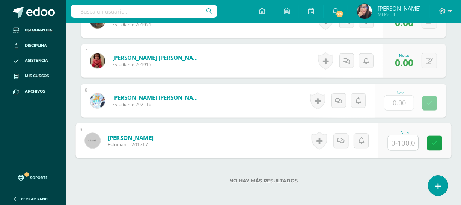
type input "0"
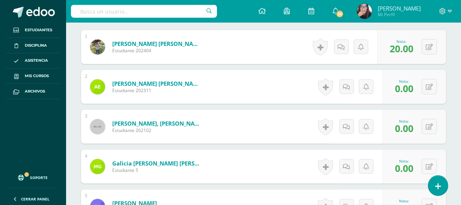
scroll to position [0, 0]
